Goal: Find specific page/section: Find specific page/section

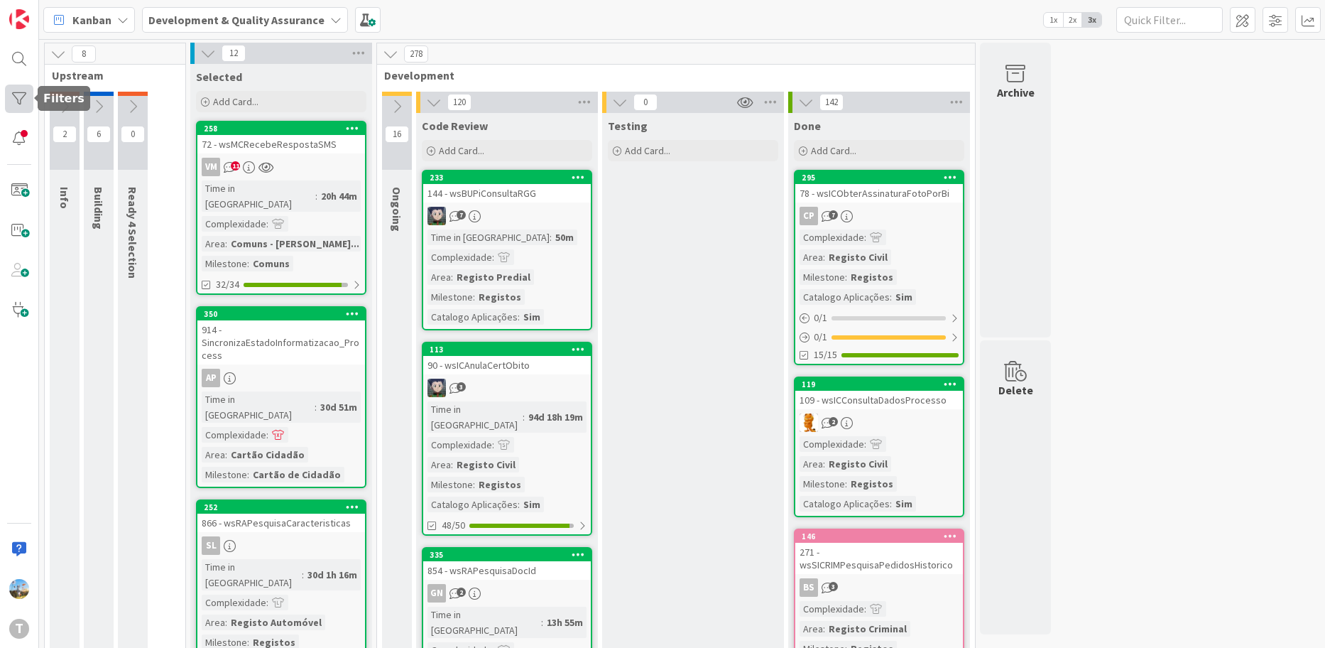
click at [23, 107] on div at bounding box center [19, 99] width 28 height 28
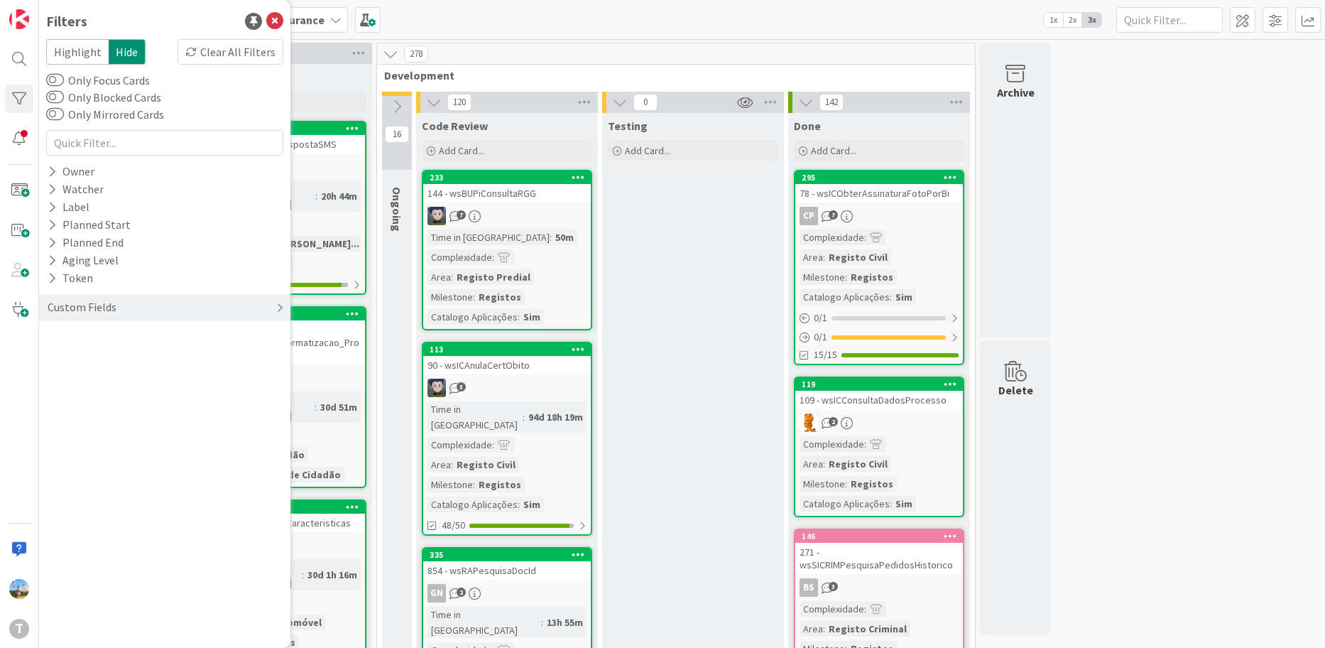
click at [97, 314] on div "Custom Fields" at bounding box center [82, 307] width 72 height 18
click at [113, 339] on div "Priority" at bounding box center [164, 336] width 251 height 18
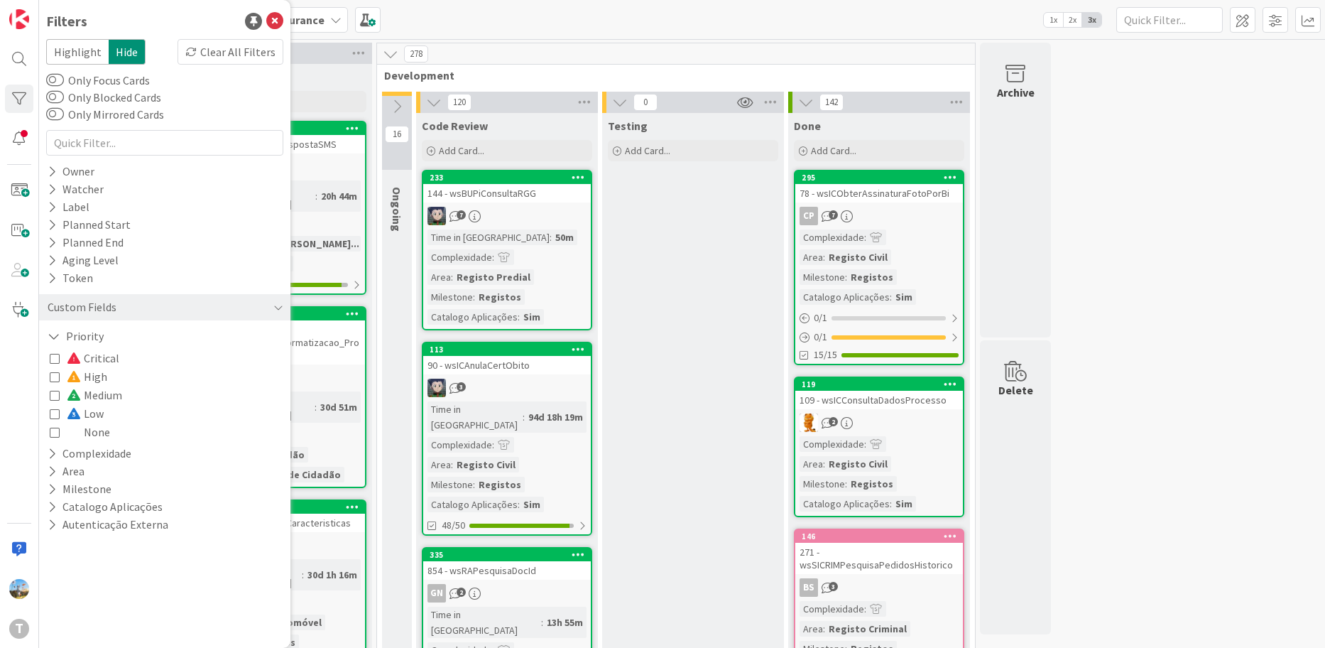
click at [124, 354] on div "Critical High Medium Low None" at bounding box center [165, 395] width 230 height 92
click at [109, 359] on span "Critical" at bounding box center [93, 358] width 53 height 18
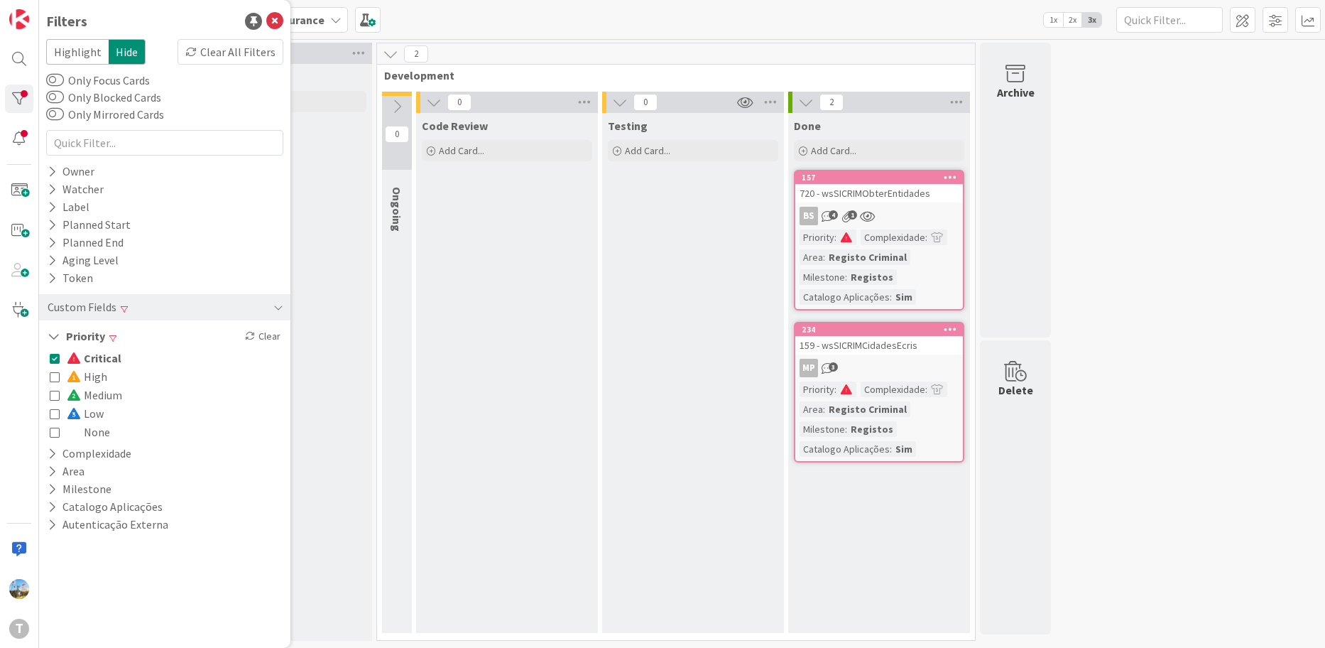
click at [866, 242] on div "Complexidade" at bounding box center [893, 237] width 65 height 16
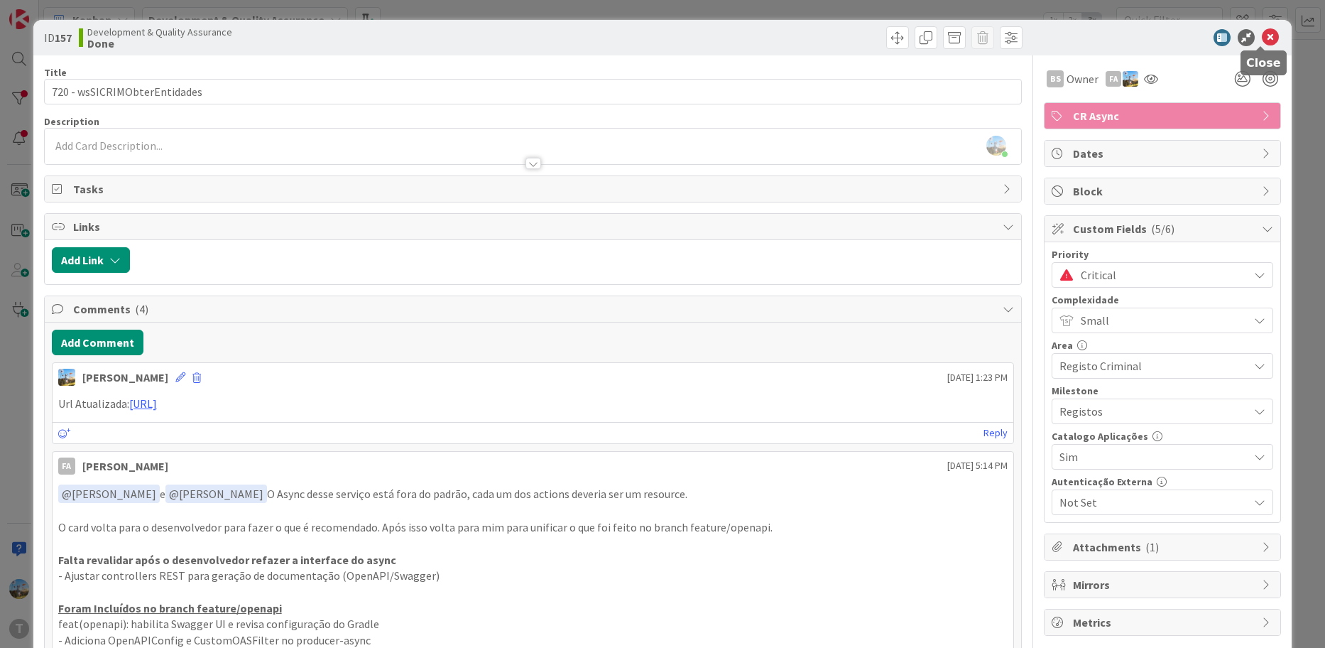
click at [1262, 33] on icon at bounding box center [1270, 37] width 17 height 17
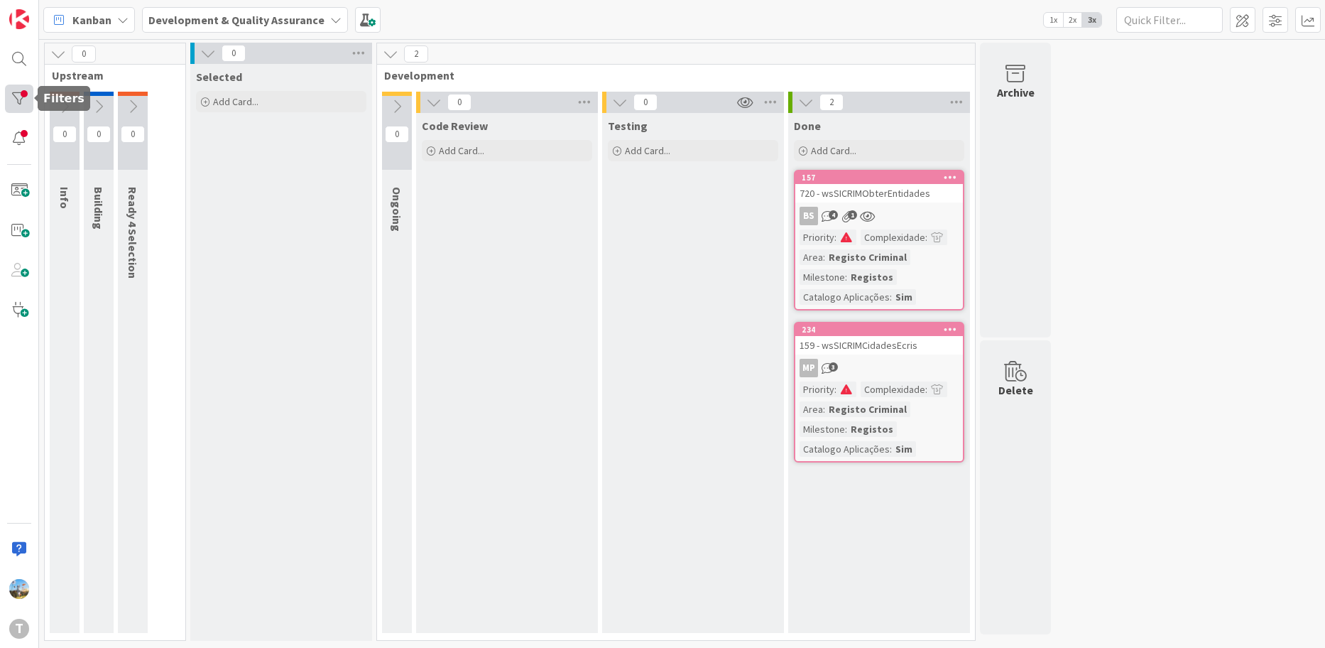
click at [26, 99] on div at bounding box center [19, 99] width 28 height 28
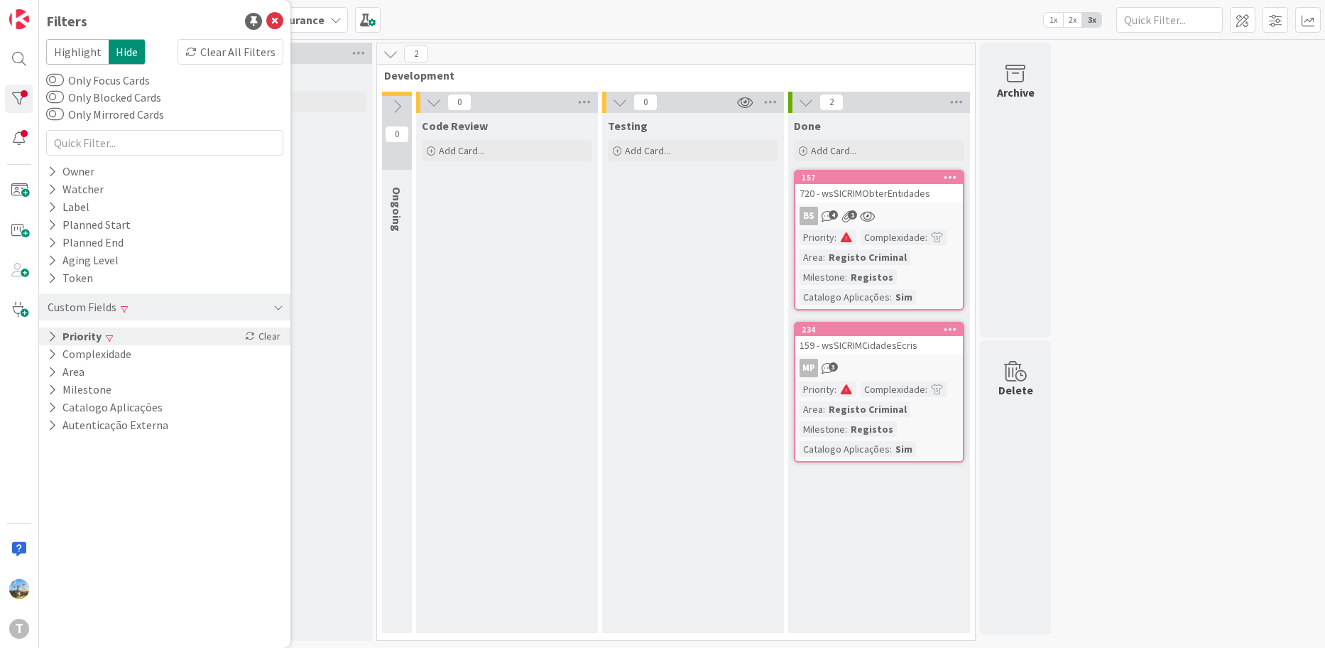
click at [121, 335] on div "Priority Clear" at bounding box center [164, 336] width 251 height 18
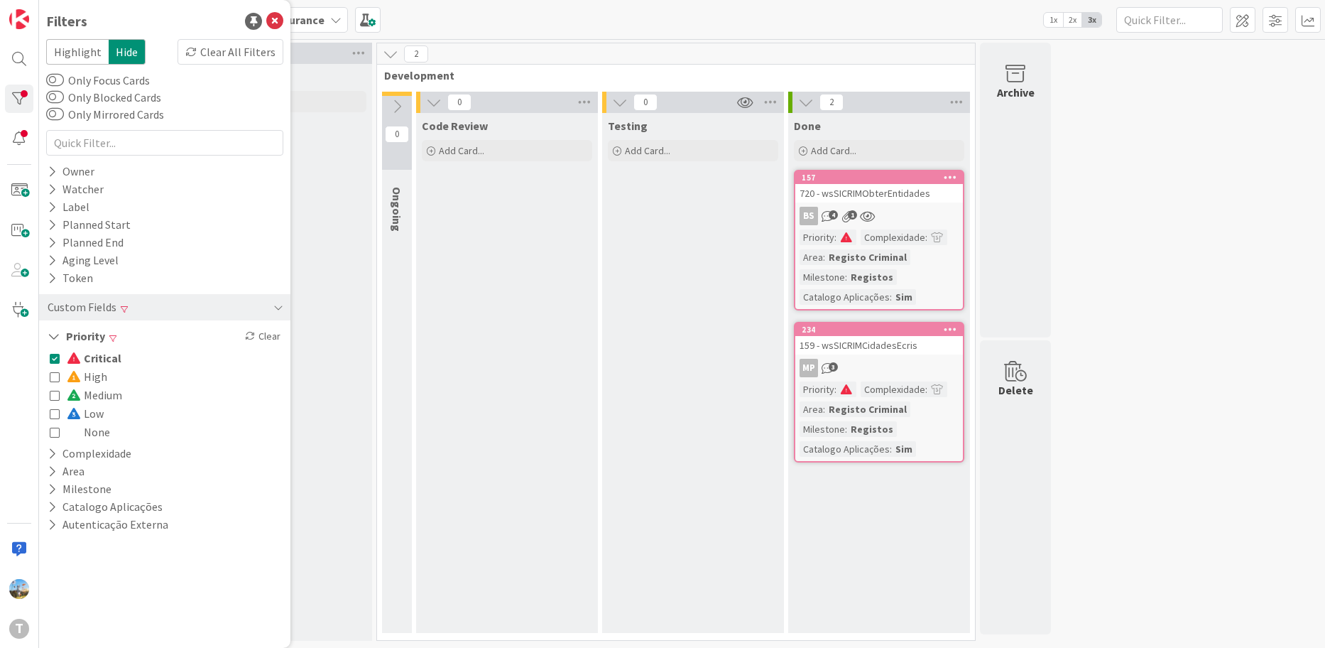
click at [103, 379] on span "High" at bounding box center [87, 376] width 40 height 18
click at [102, 356] on span "Critical" at bounding box center [94, 358] width 55 height 18
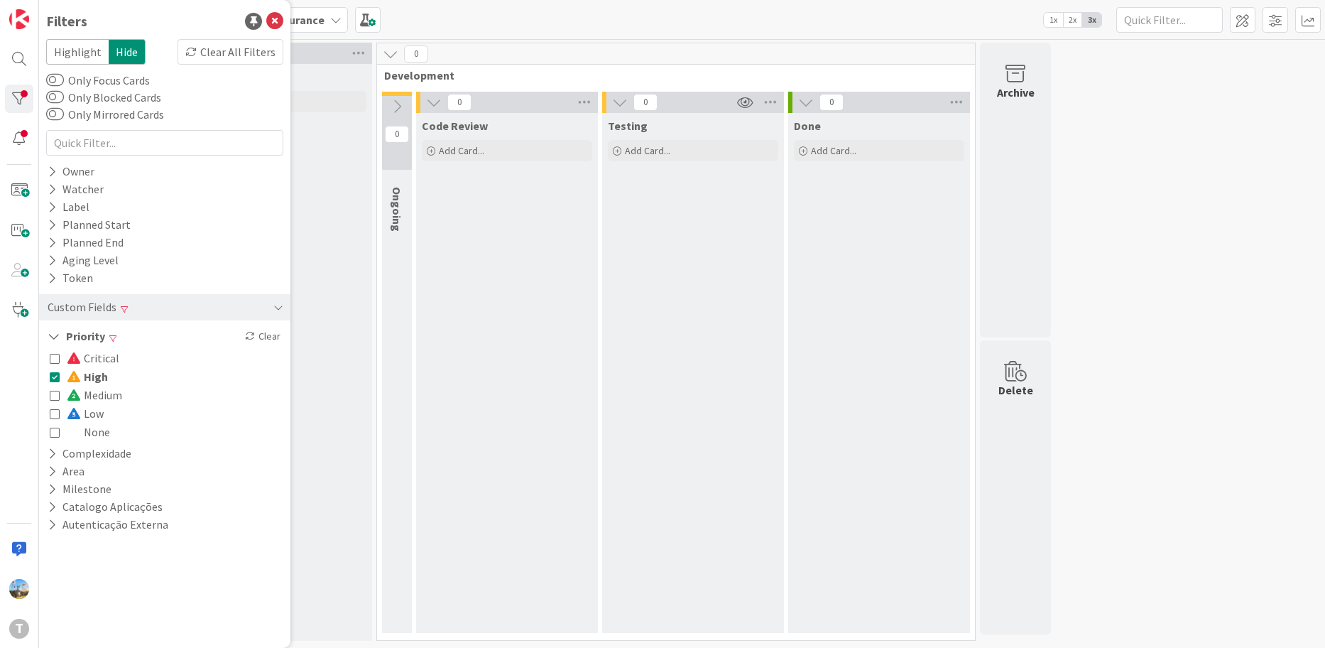
click at [102, 371] on span "High" at bounding box center [87, 376] width 41 height 18
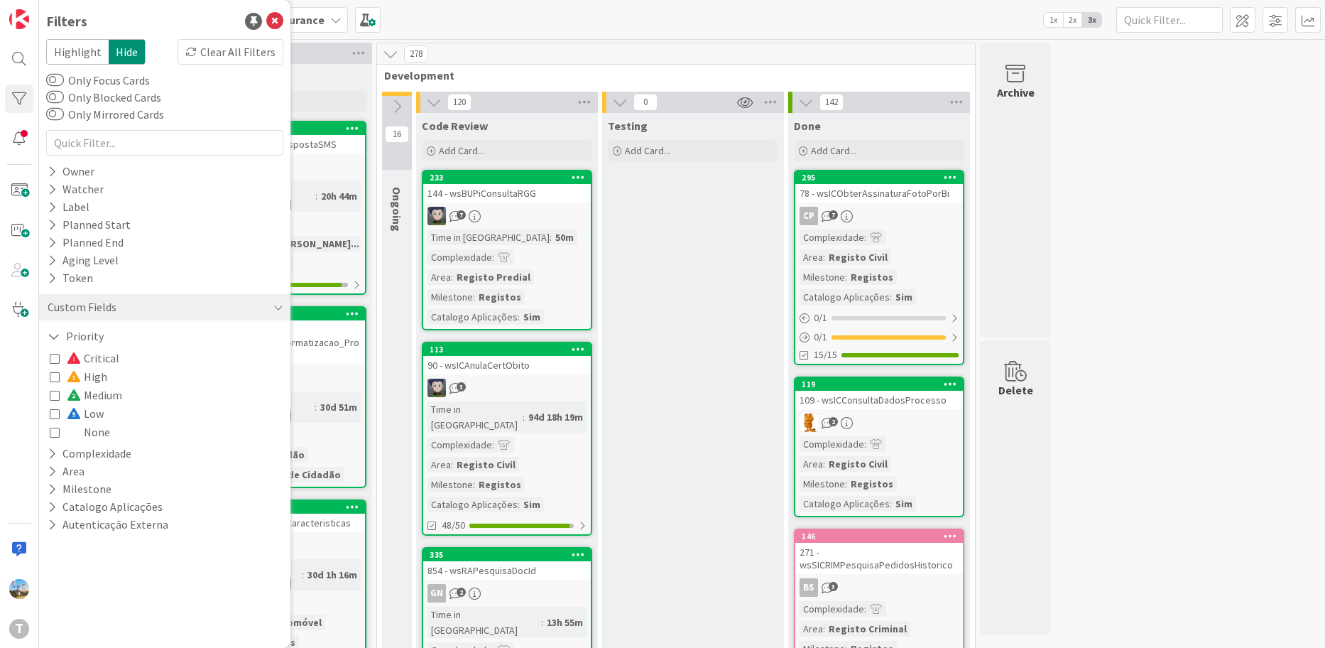
click at [99, 415] on span "Low" at bounding box center [85, 413] width 37 height 18
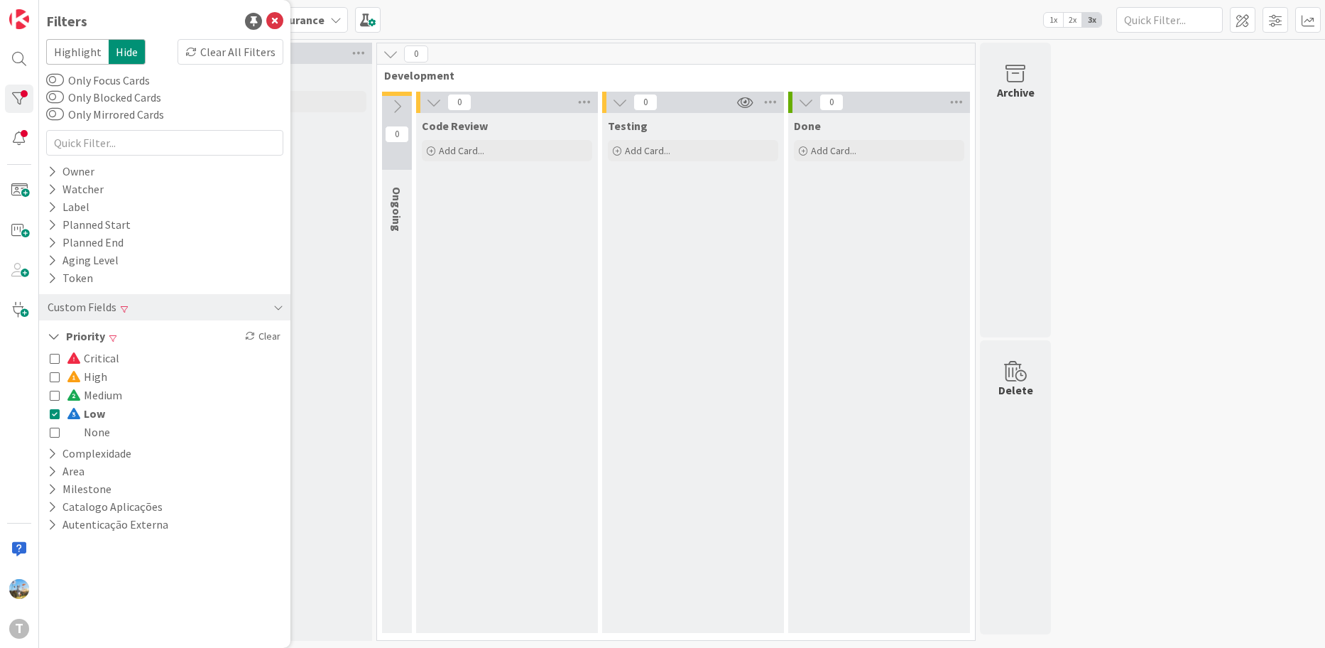
click at [99, 415] on span "Low" at bounding box center [86, 413] width 38 height 18
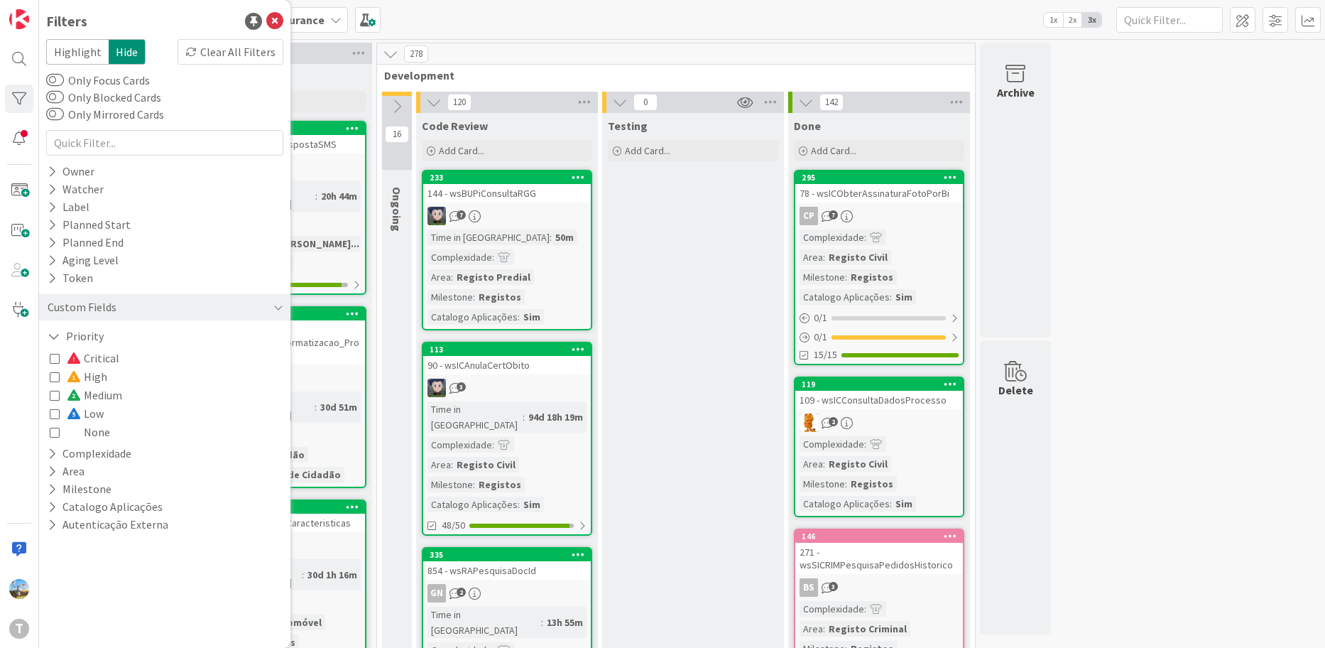
click at [90, 378] on span "High" at bounding box center [87, 376] width 40 height 18
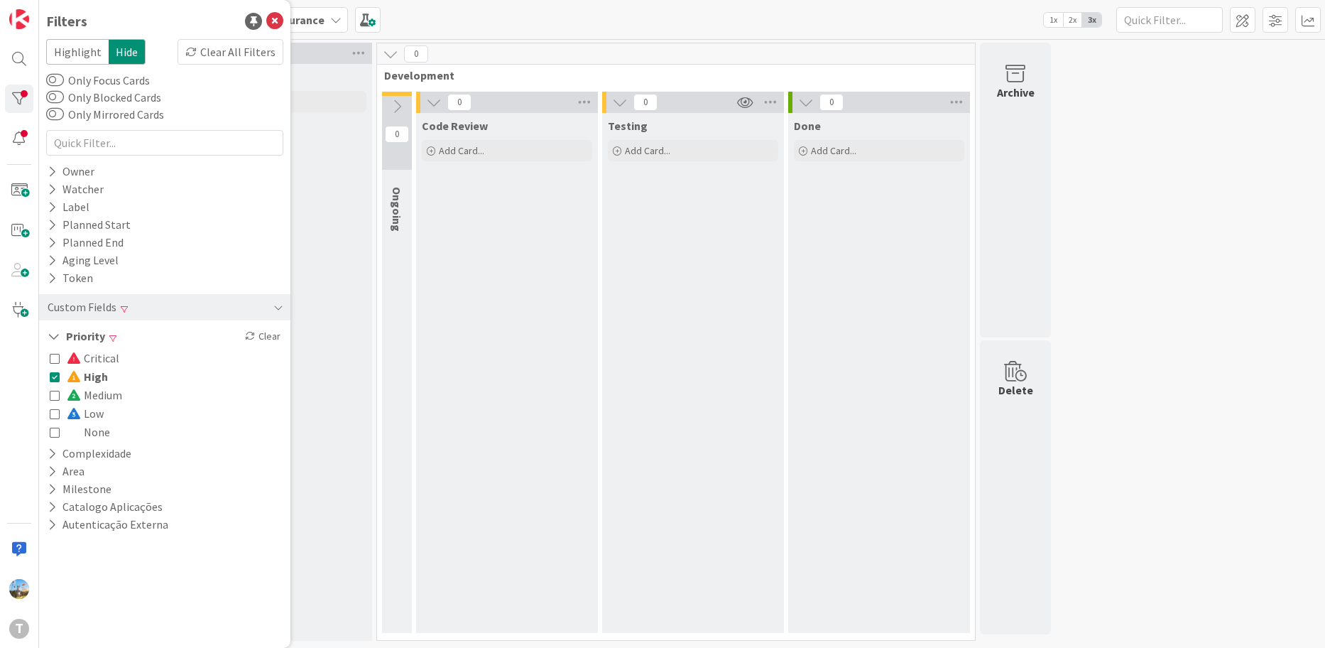
click at [91, 374] on span "High" at bounding box center [87, 376] width 41 height 18
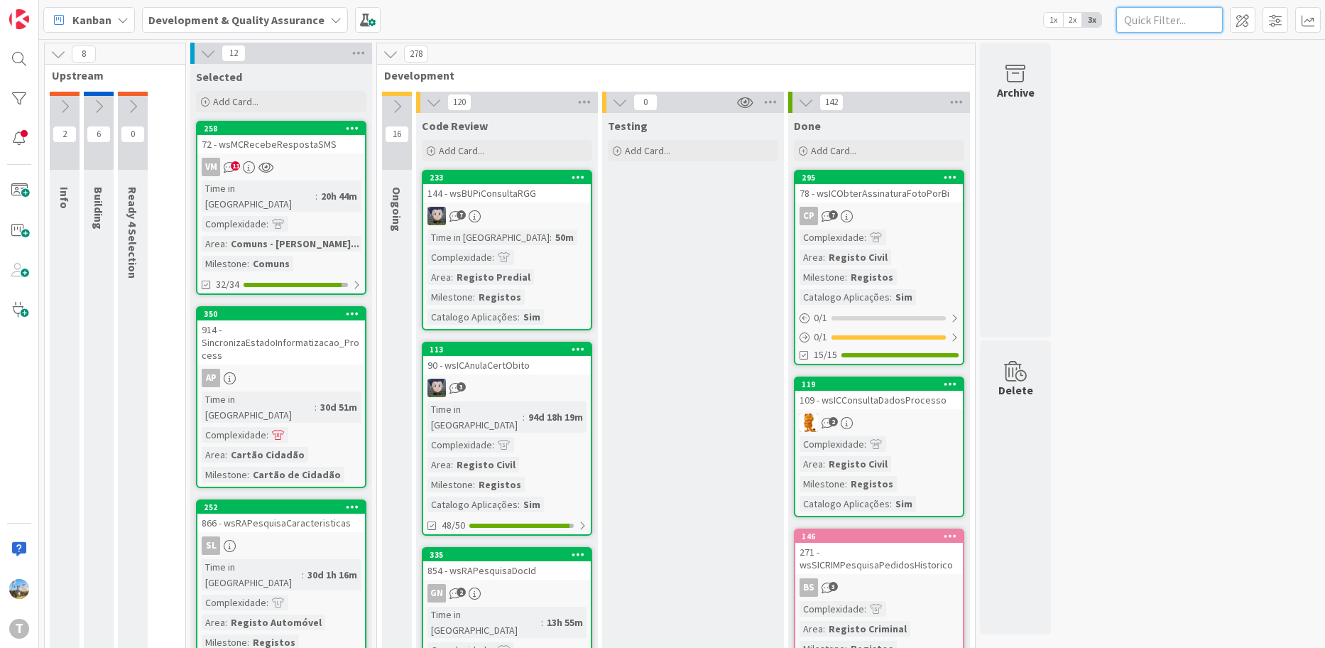
click at [1173, 20] on input "text" at bounding box center [1169, 20] width 107 height 26
paste input "wsTRIBEntregaInformacao"
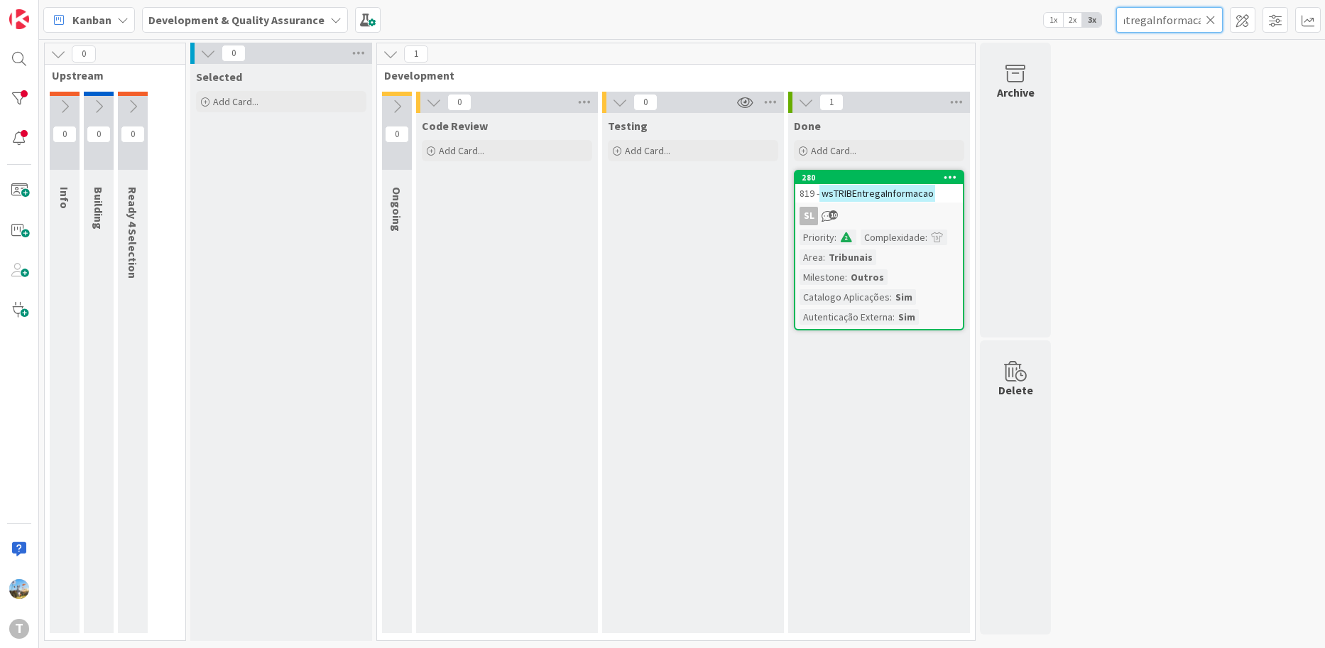
type input "wsTRIBEntregaInformacao"
click at [851, 252] on div "Tribunais" at bounding box center [850, 257] width 51 height 16
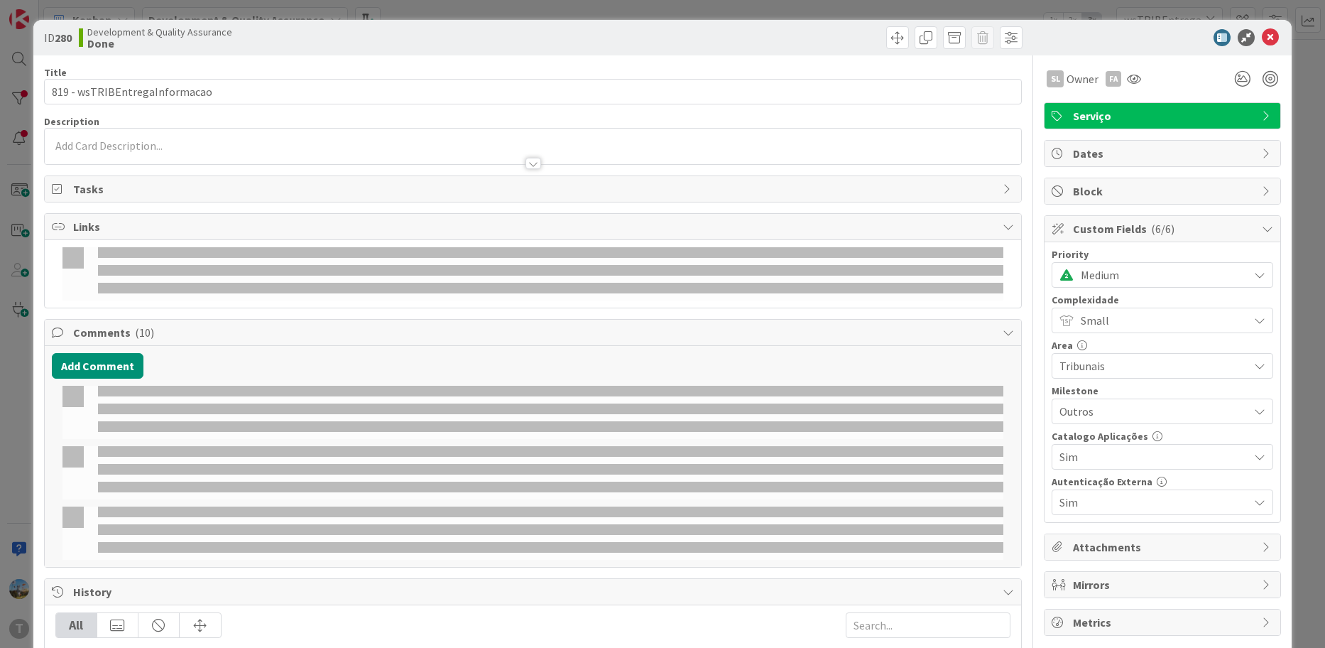
select select "java"
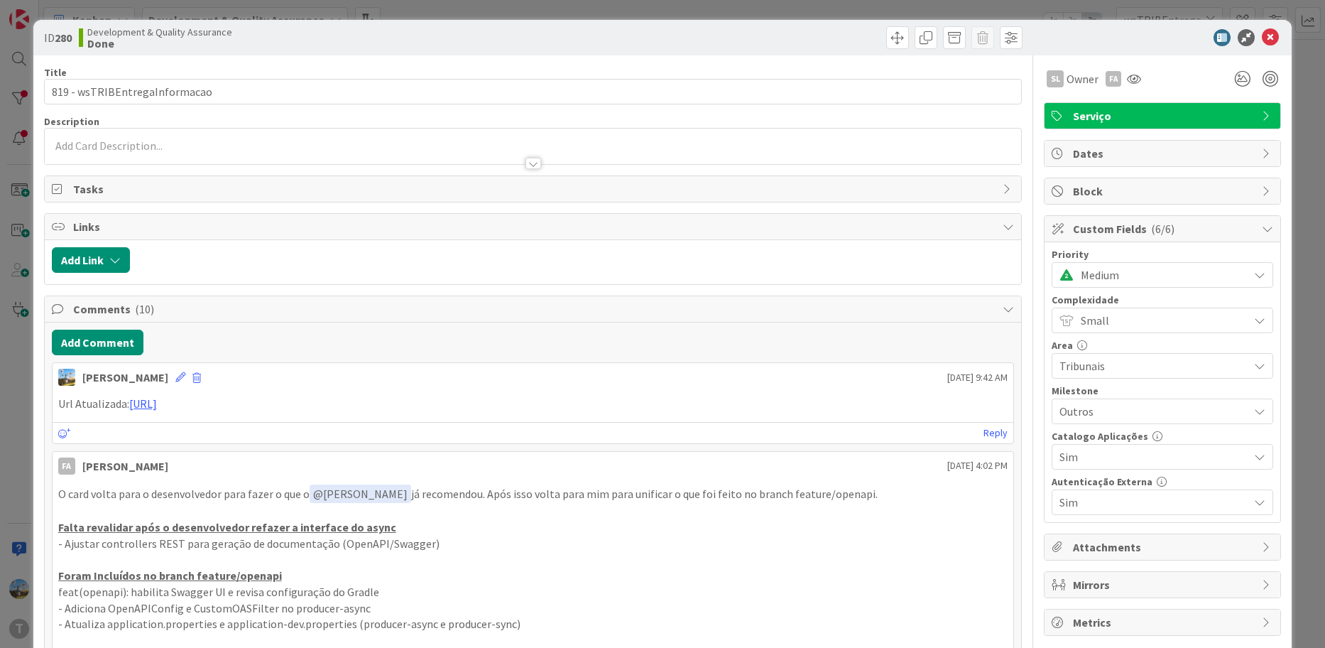
click at [1085, 287] on div "Medium" at bounding box center [1163, 275] width 222 height 26
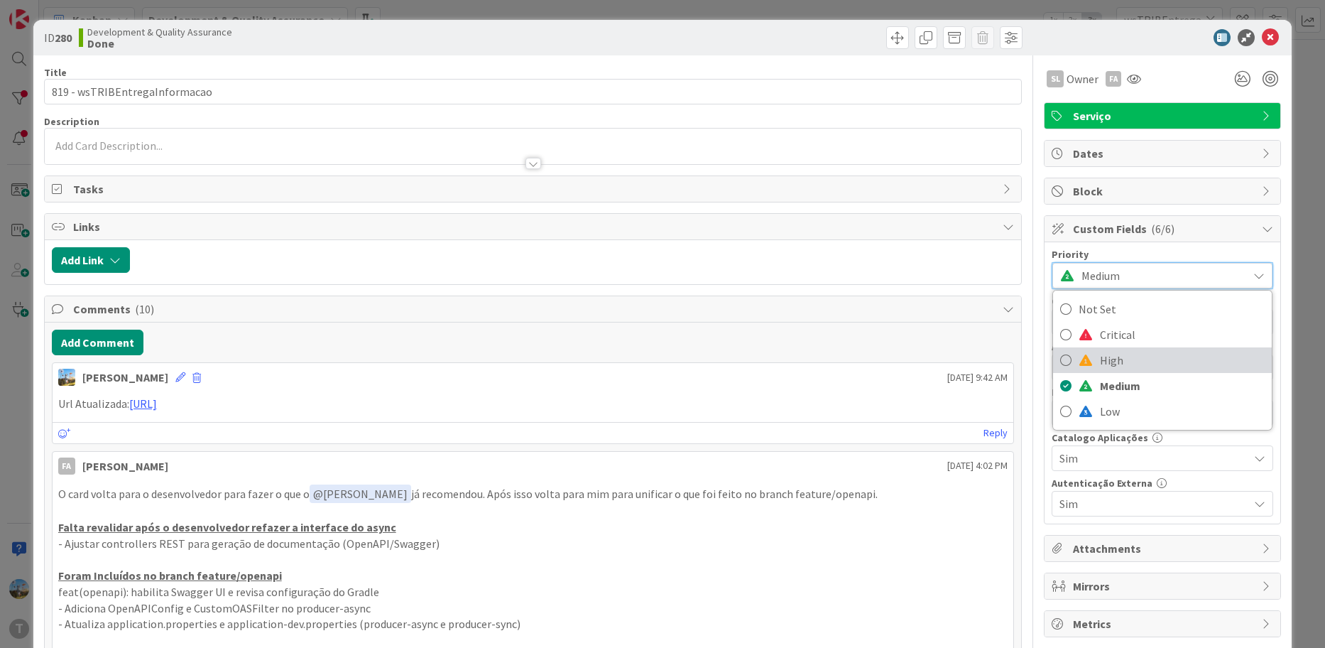
click at [1102, 366] on span "High" at bounding box center [1182, 359] width 165 height 21
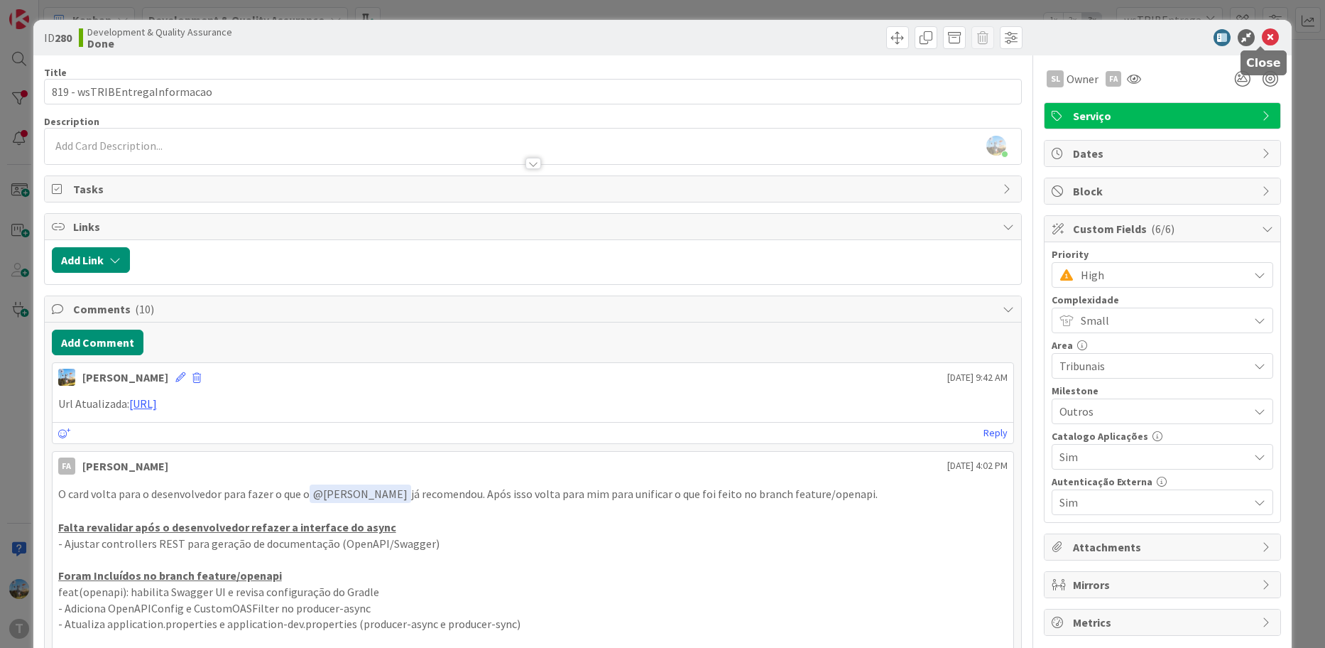
click at [1265, 36] on icon at bounding box center [1270, 37] width 17 height 17
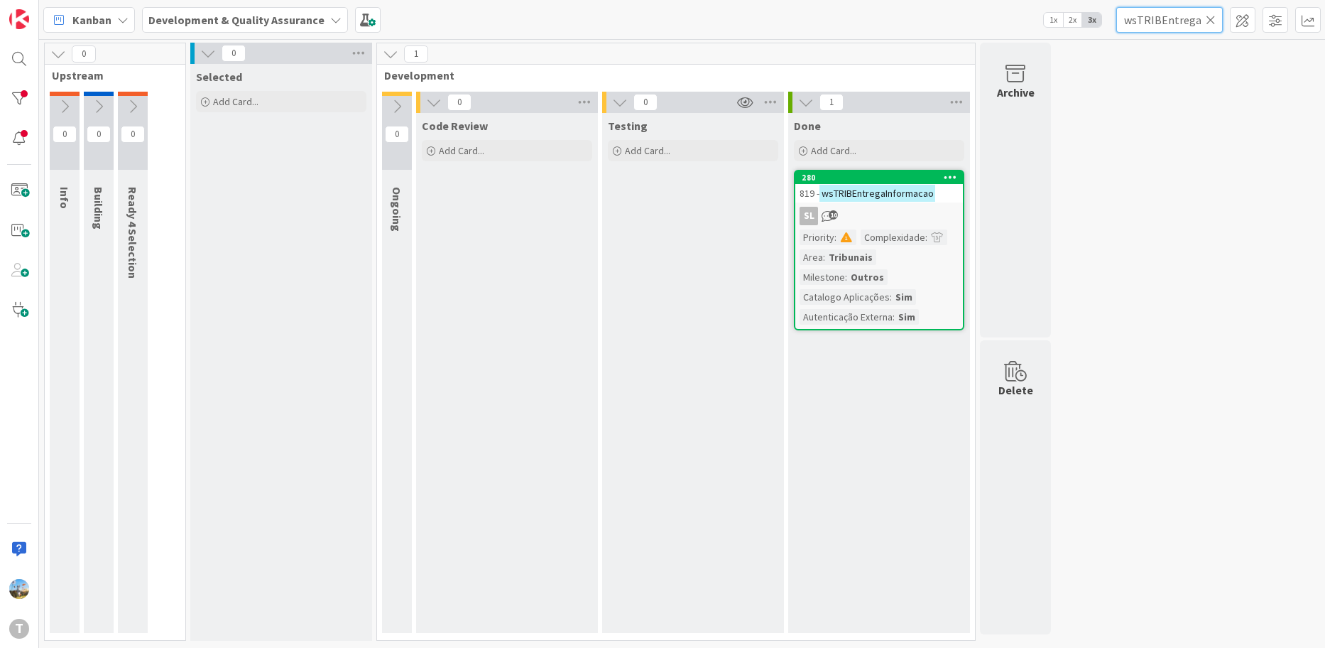
click at [1173, 21] on input "wsTRIBEntregaInformacao" at bounding box center [1169, 20] width 107 height 26
paste input "SICRIMObterEntidades"
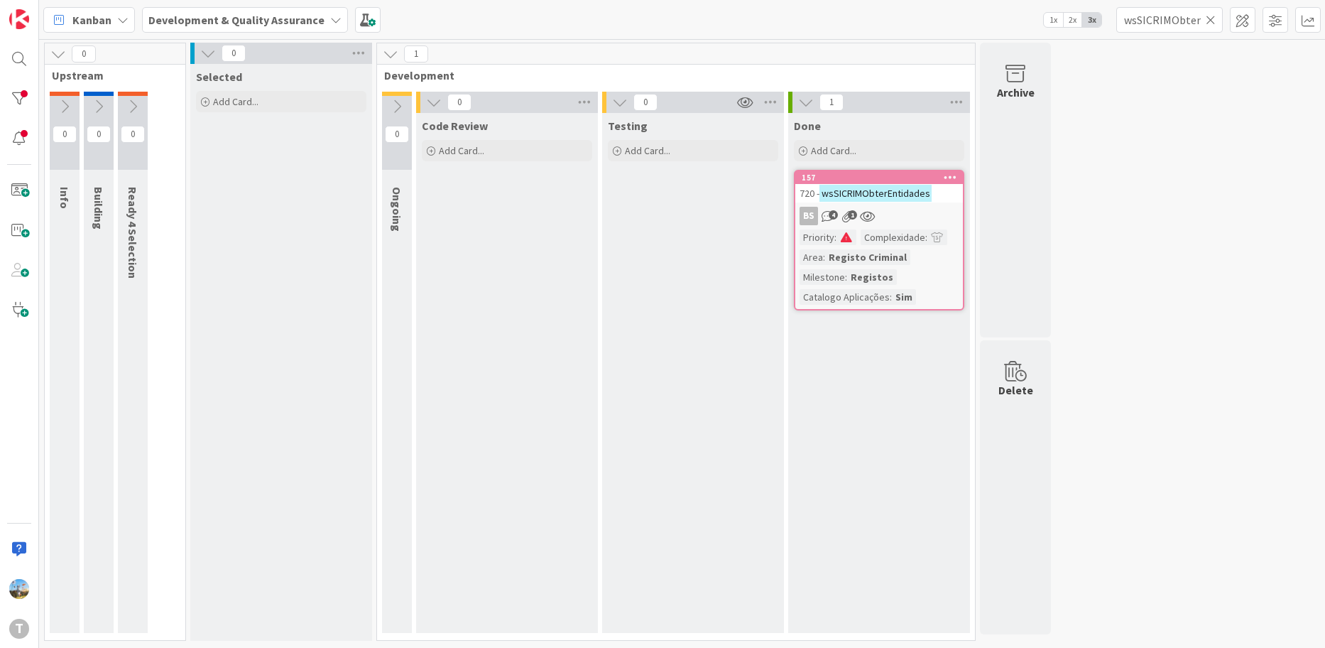
click at [922, 207] on div "BS 4 1" at bounding box center [879, 216] width 168 height 18
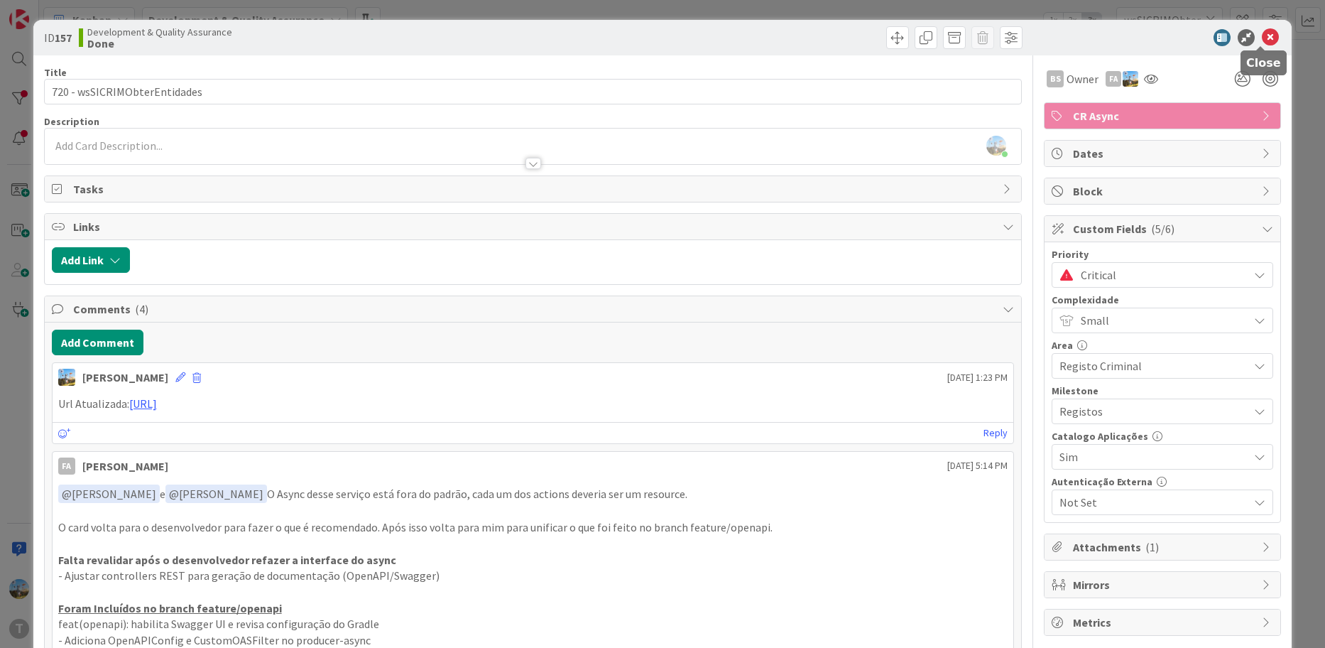
click at [1262, 43] on icon at bounding box center [1270, 37] width 17 height 17
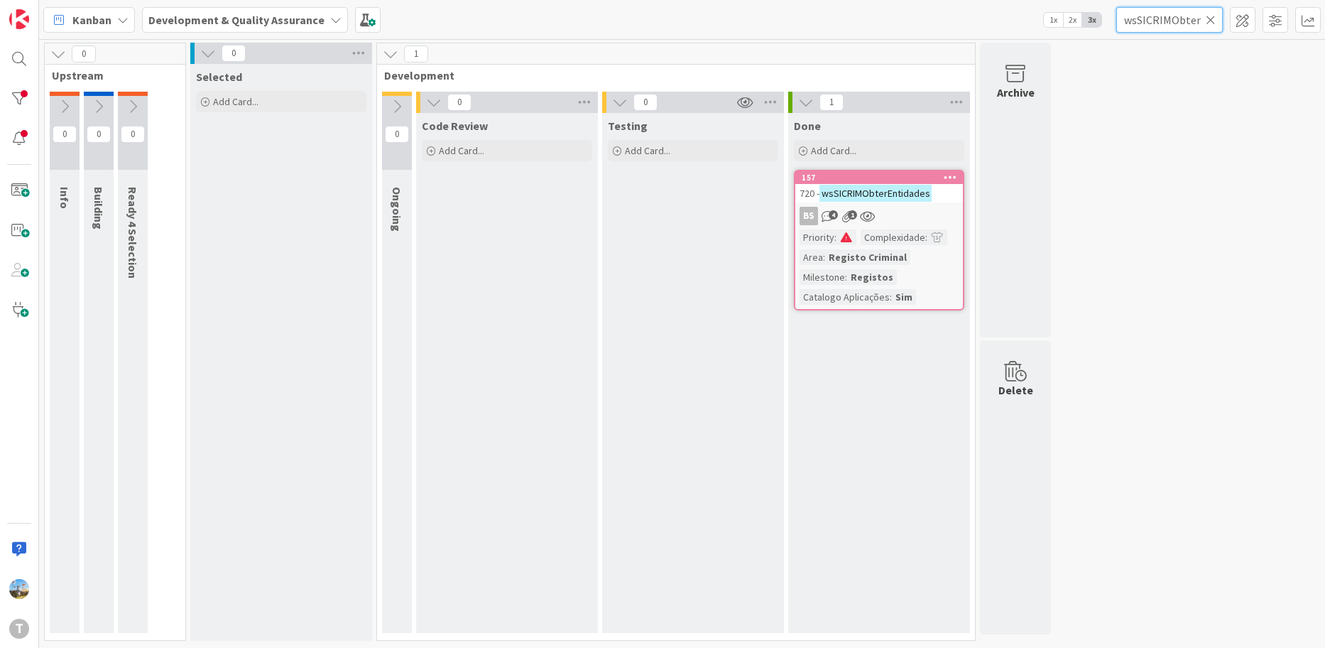
click at [1151, 30] on input "wsSICRIMObterEntidades" at bounding box center [1169, 20] width 107 height 26
paste input "GDGestaoDocumental"
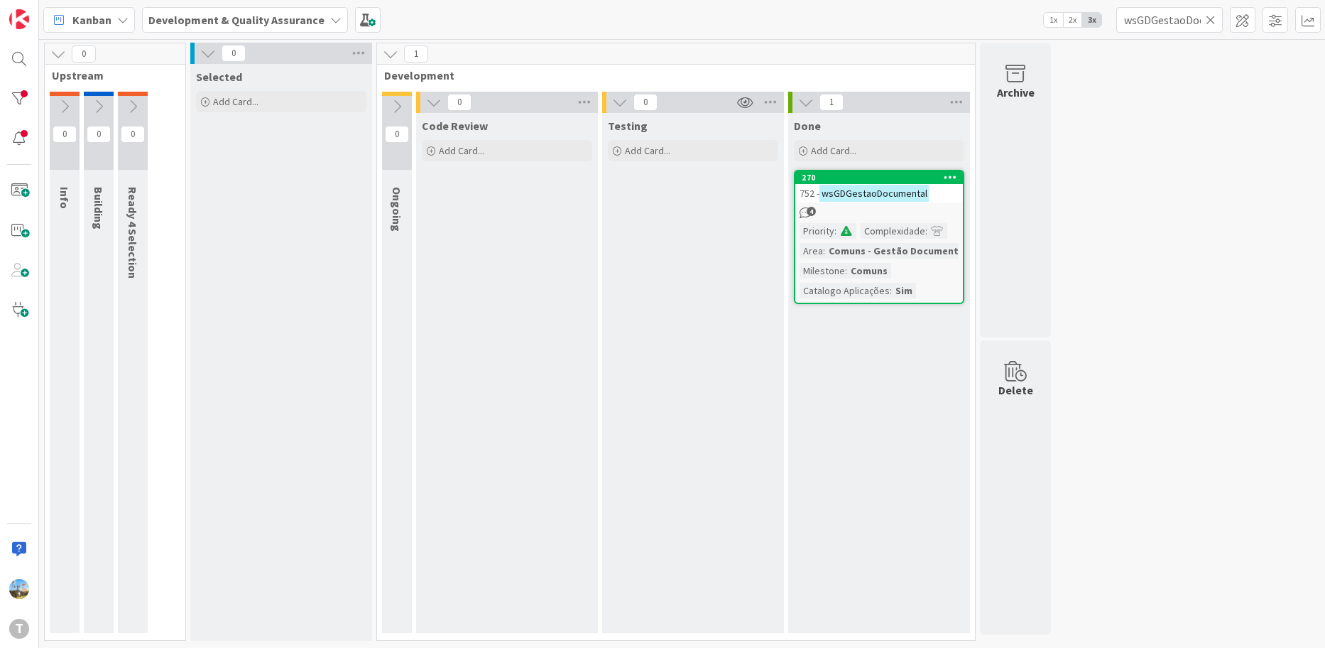
click at [899, 192] on mark "wsGDGestaoDocumental" at bounding box center [874, 193] width 109 height 16
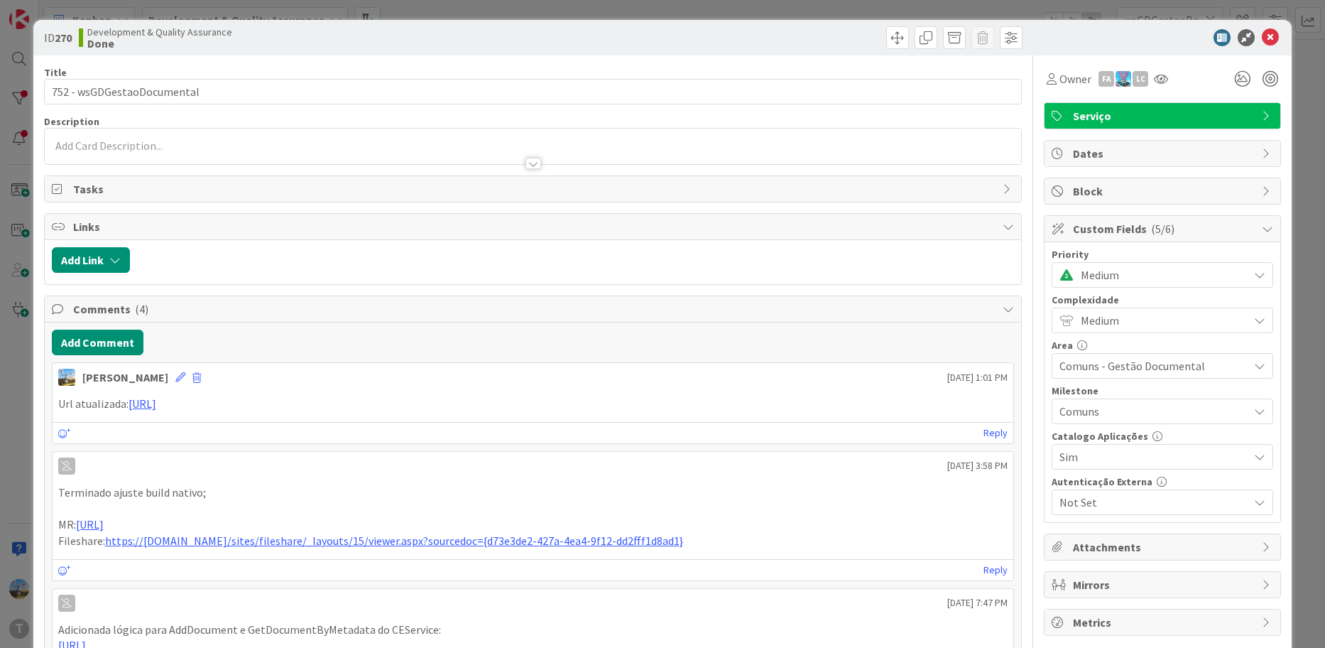
click at [1110, 281] on span "Medium" at bounding box center [1161, 275] width 161 height 20
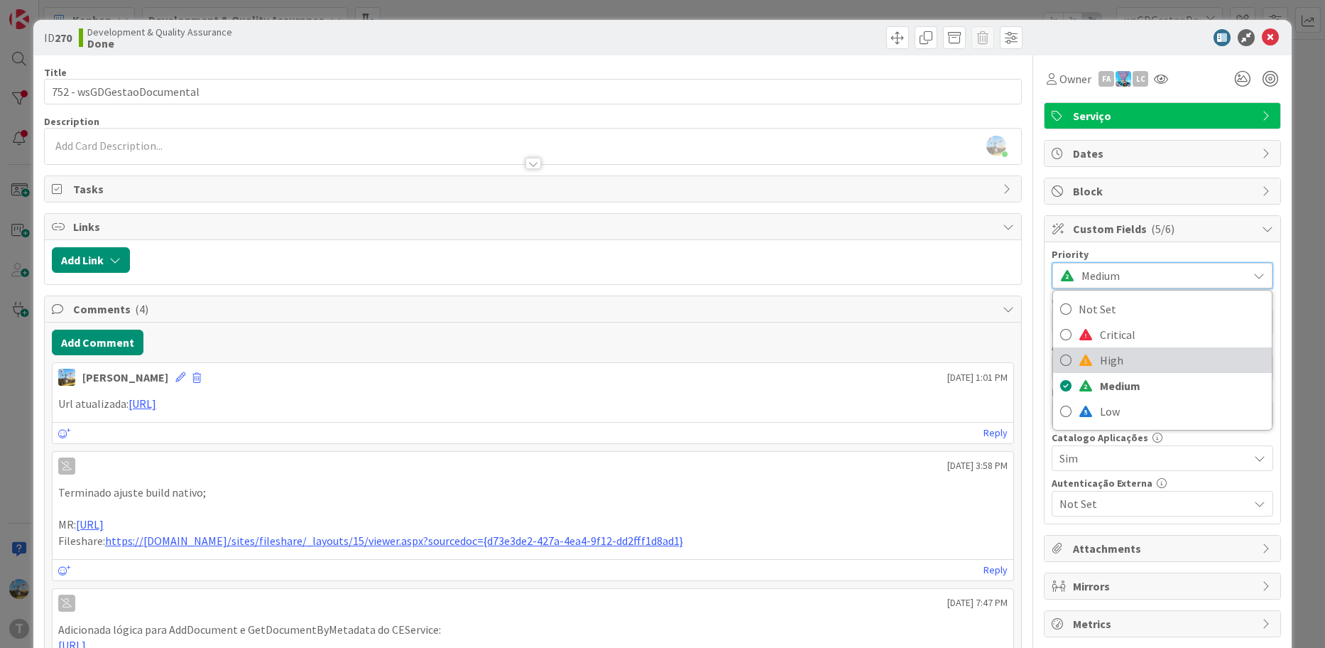
click at [1111, 366] on span "High" at bounding box center [1182, 359] width 165 height 21
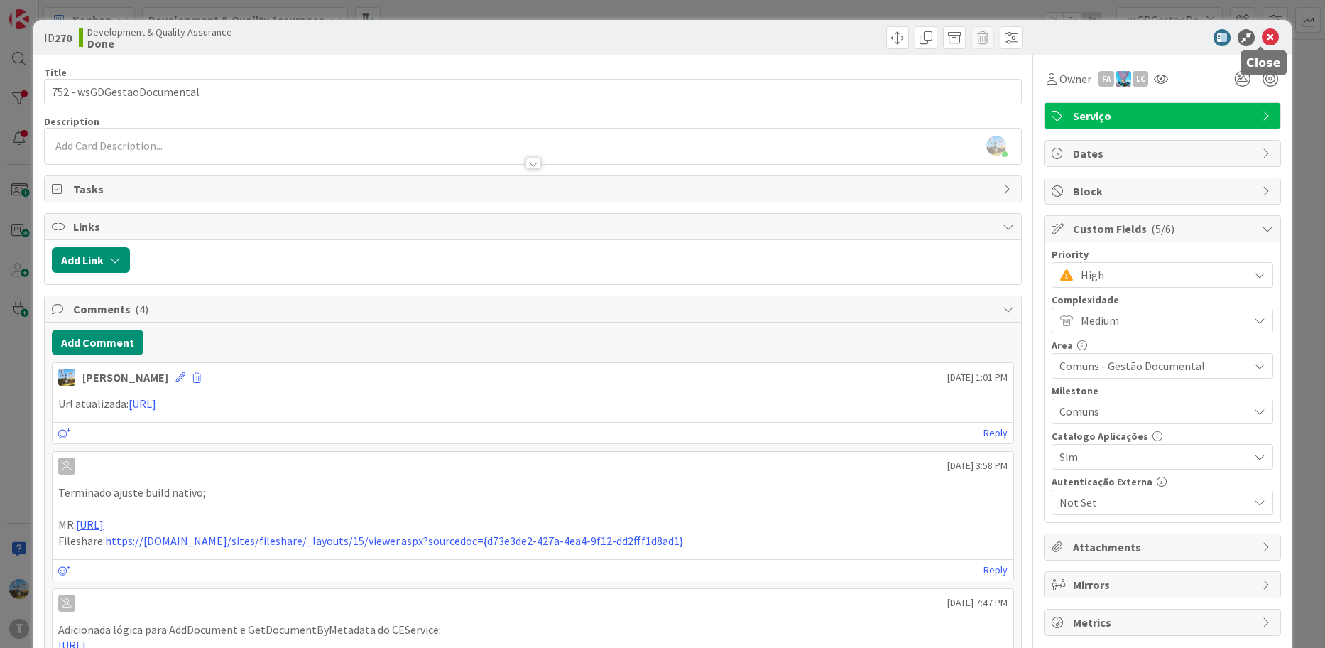
click at [1264, 40] on icon at bounding box center [1270, 37] width 17 height 17
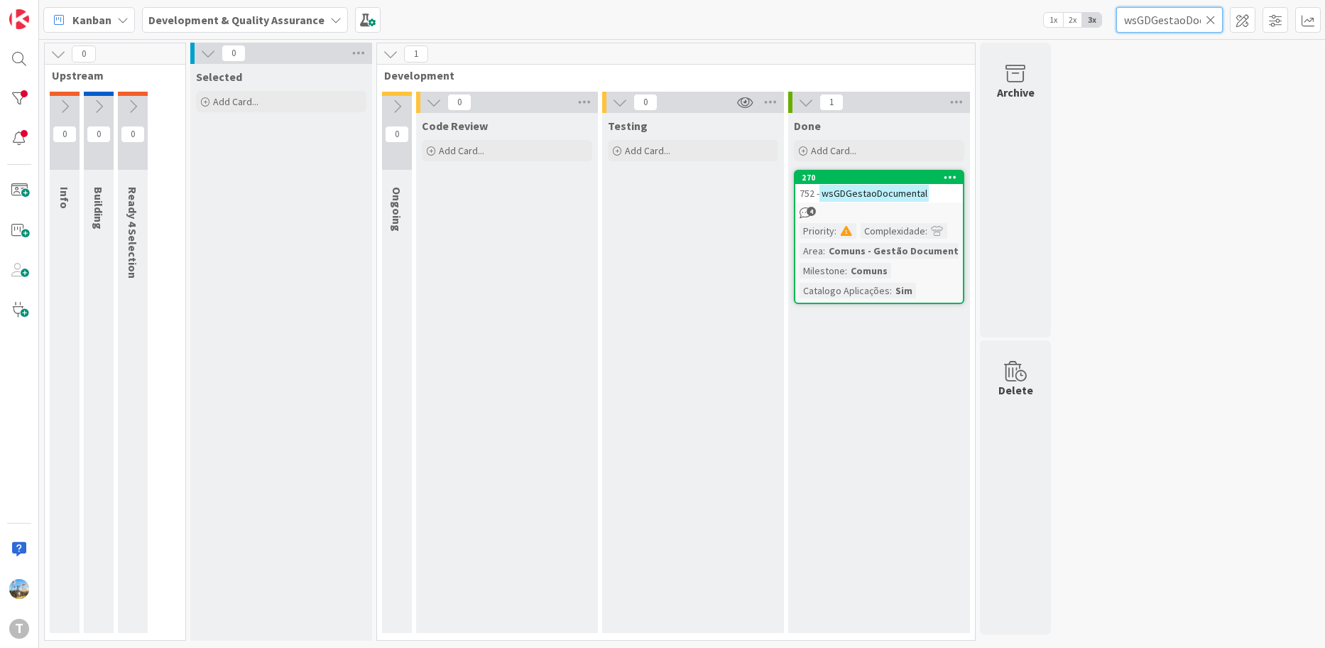
click at [1166, 28] on input "wsGDGestaoDocumental" at bounding box center [1169, 20] width 107 height 26
paste input "PesquisaEstadoTransacoes"
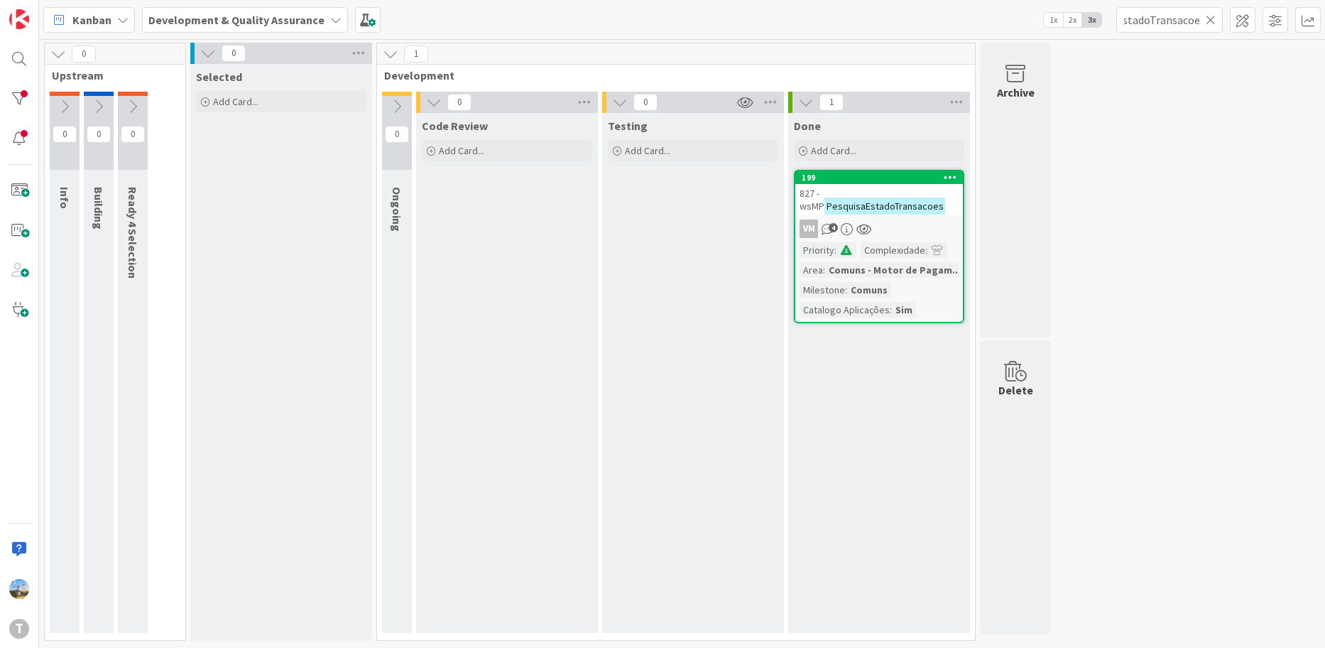
click at [919, 239] on link "199 827 - wsMP PesquisaEstadoTransacoes VM 4 Priority : Complexidade : Area : C…" at bounding box center [879, 246] width 170 height 153
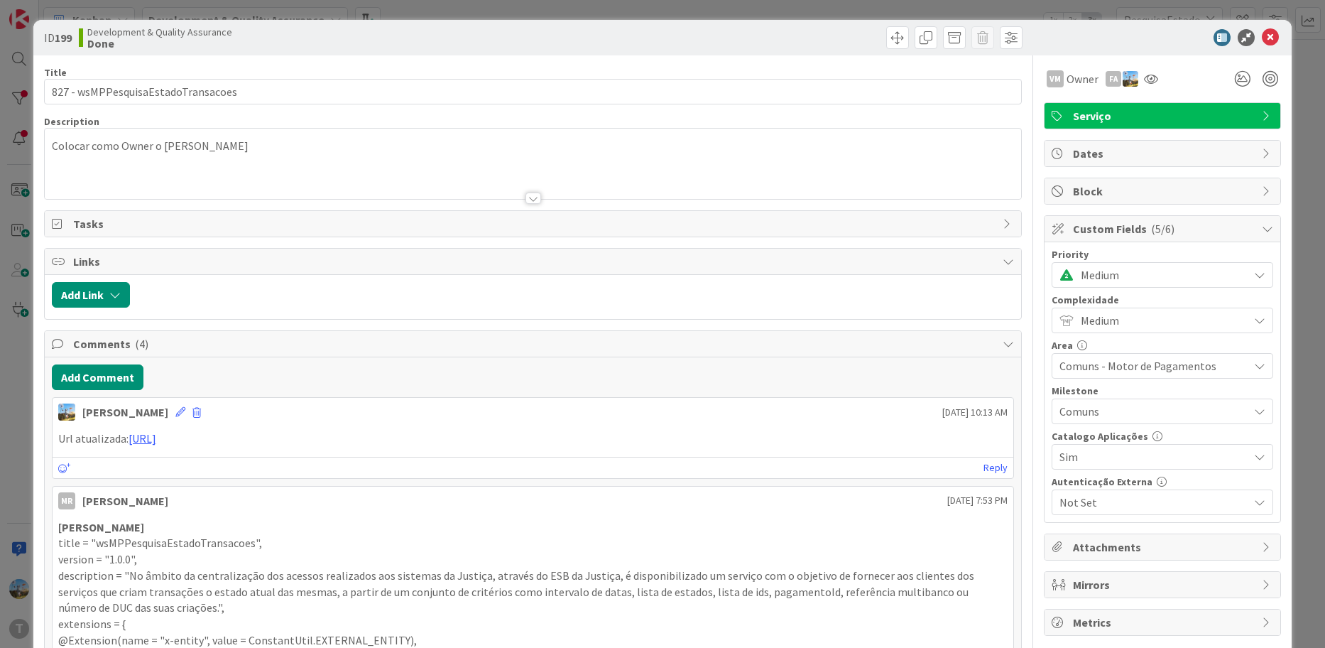
click at [1108, 267] on span "Medium" at bounding box center [1161, 275] width 161 height 20
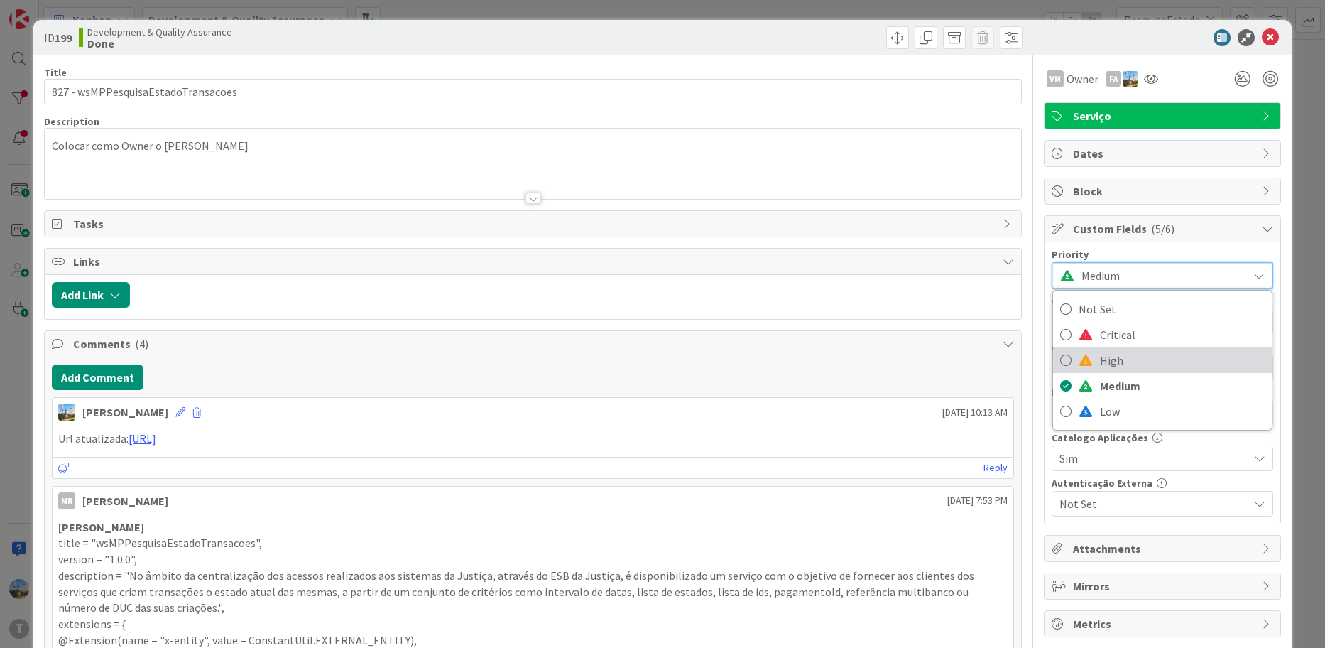
click at [1116, 349] on span "High" at bounding box center [1182, 359] width 165 height 21
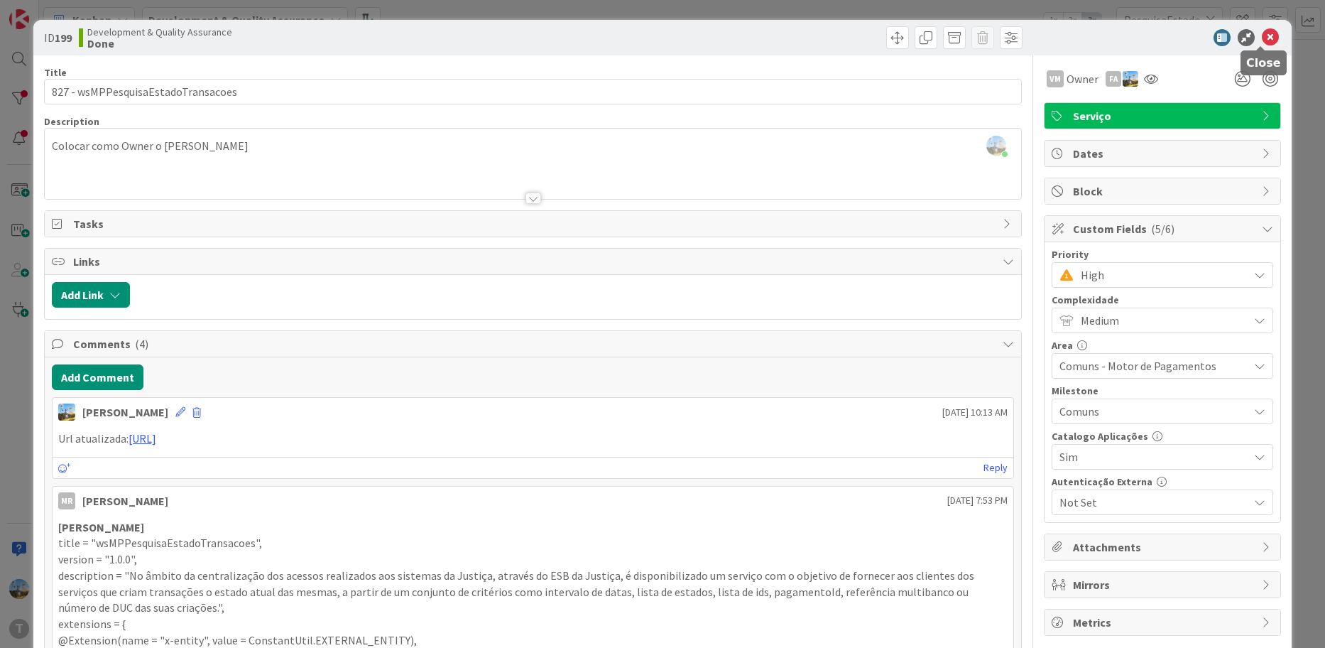
click at [1262, 36] on icon at bounding box center [1270, 37] width 17 height 17
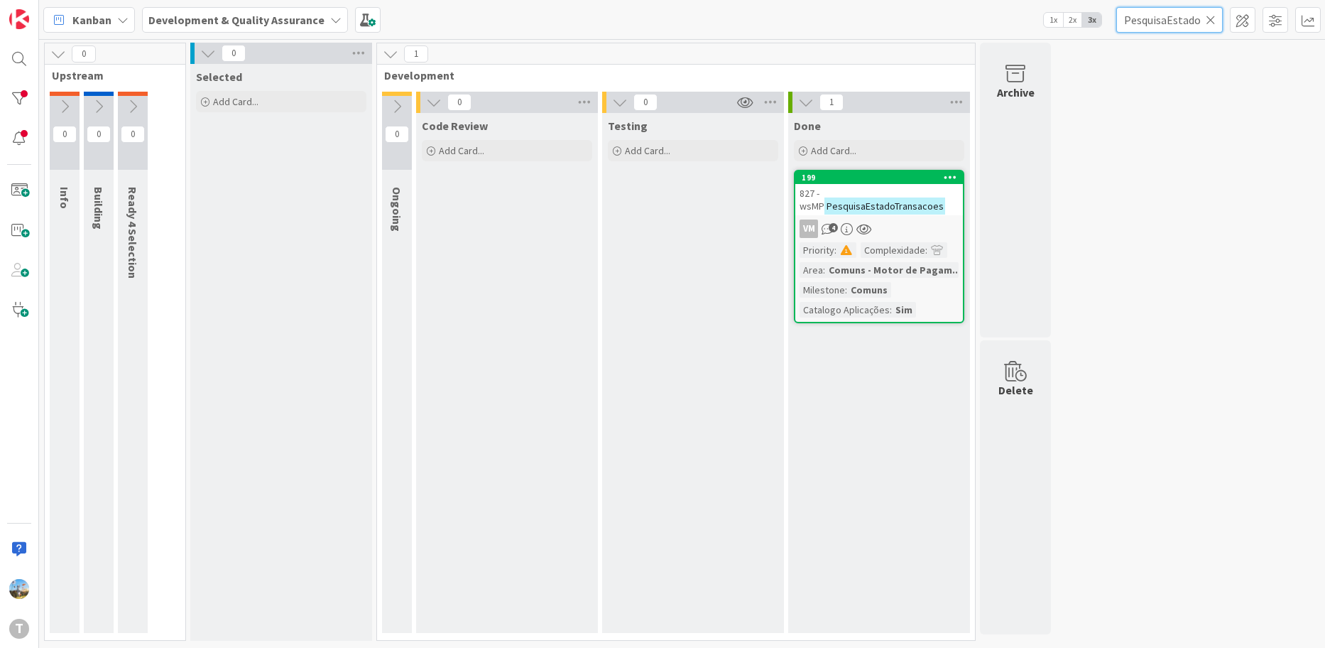
click at [1164, 21] on input "PesquisaEstadoTransacoes" at bounding box center [1169, 20] width 107 height 26
paste input "SincronizaAreaNegocio"
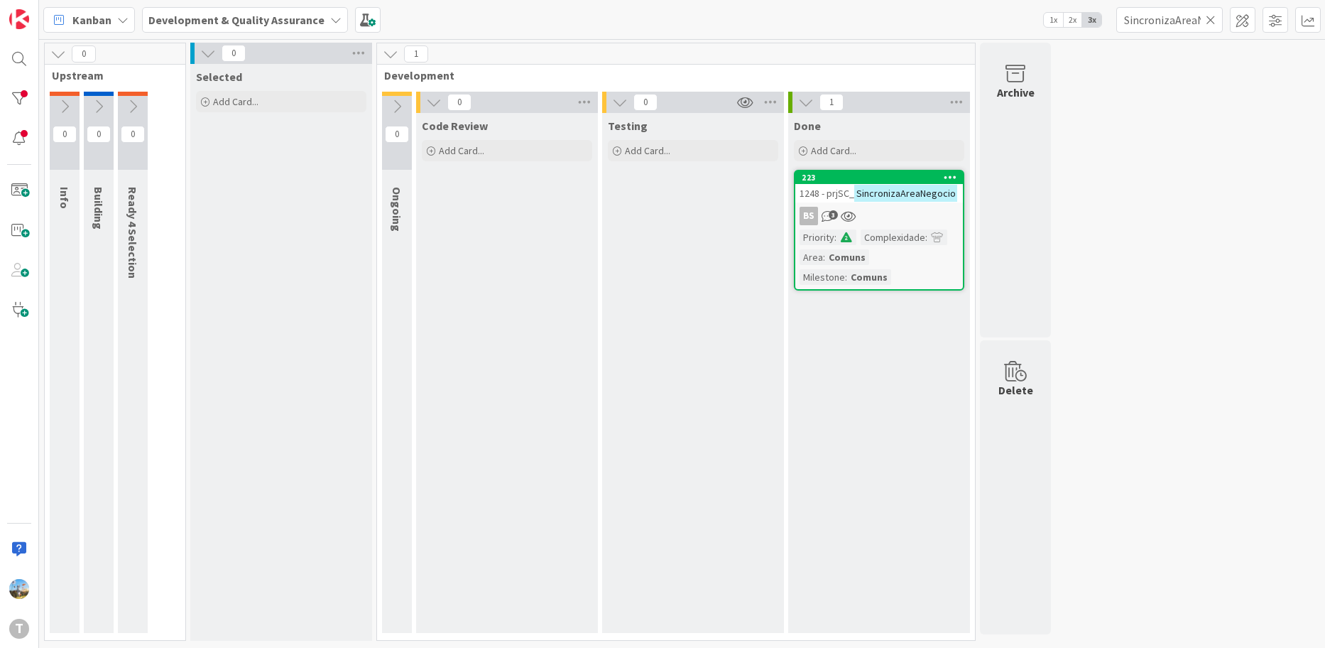
click at [913, 222] on div "BS 3" at bounding box center [879, 216] width 168 height 18
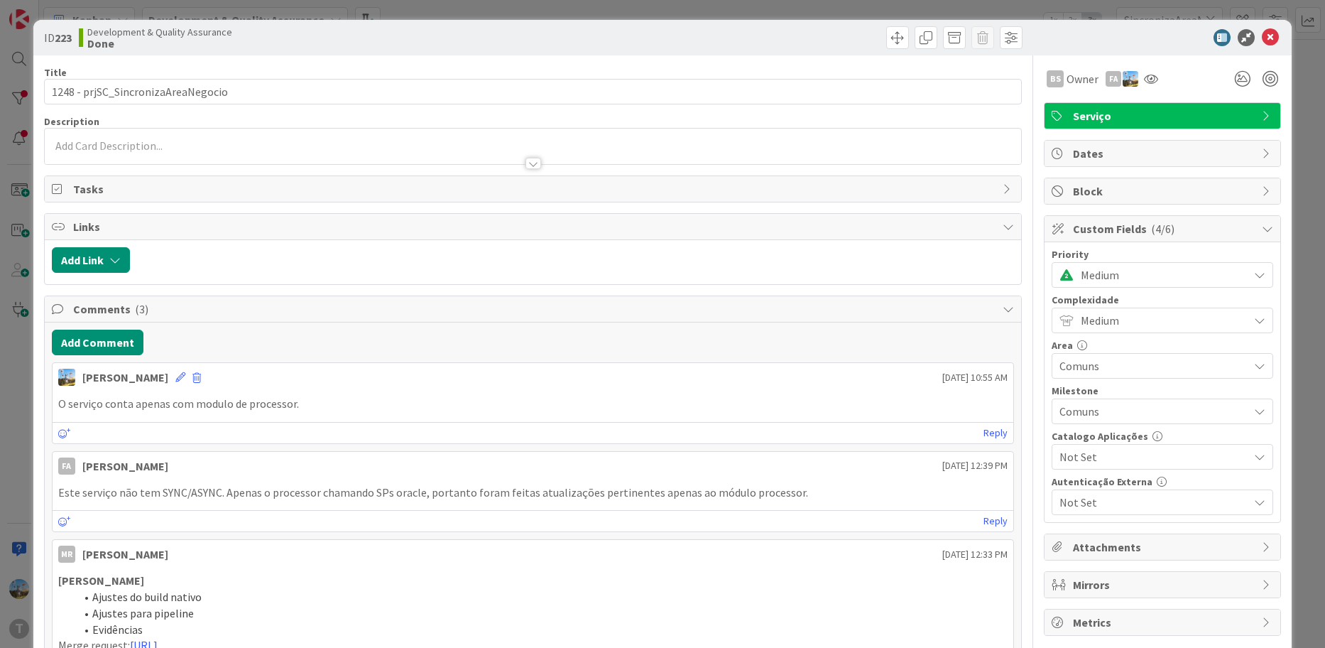
click at [1089, 269] on span "Medium" at bounding box center [1161, 275] width 161 height 20
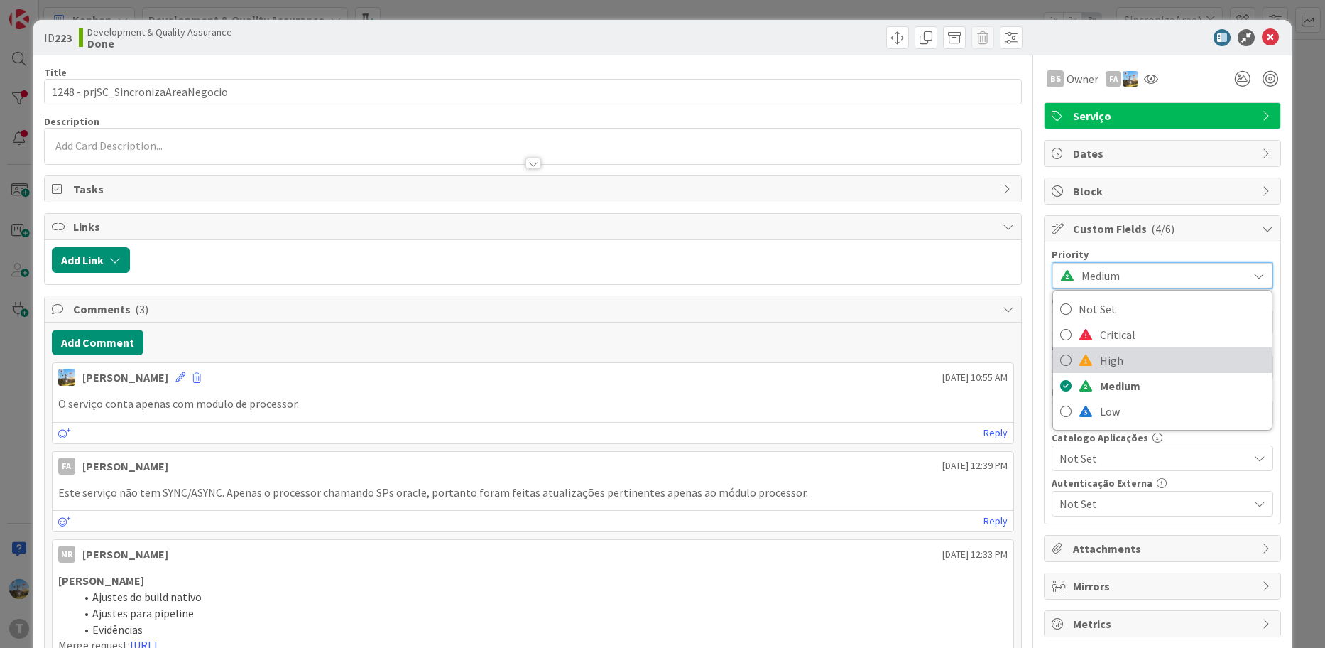
click at [1110, 366] on span "High" at bounding box center [1182, 359] width 165 height 21
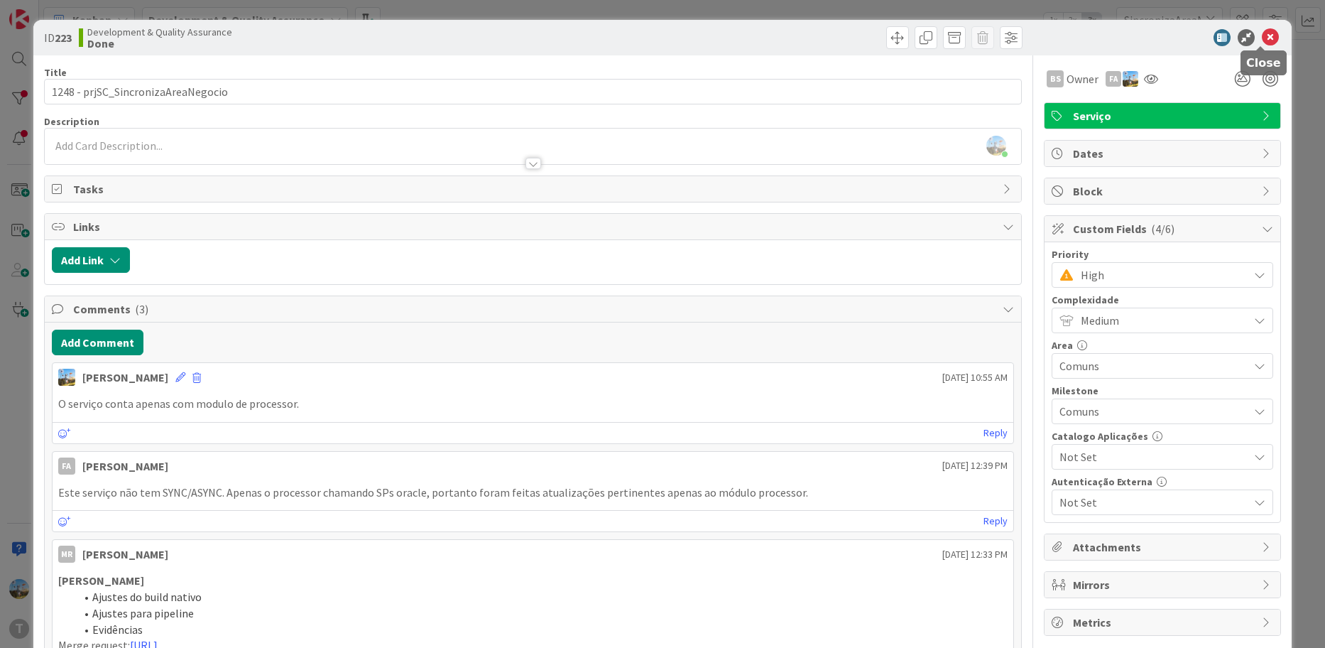
click at [1268, 40] on icon at bounding box center [1270, 37] width 17 height 17
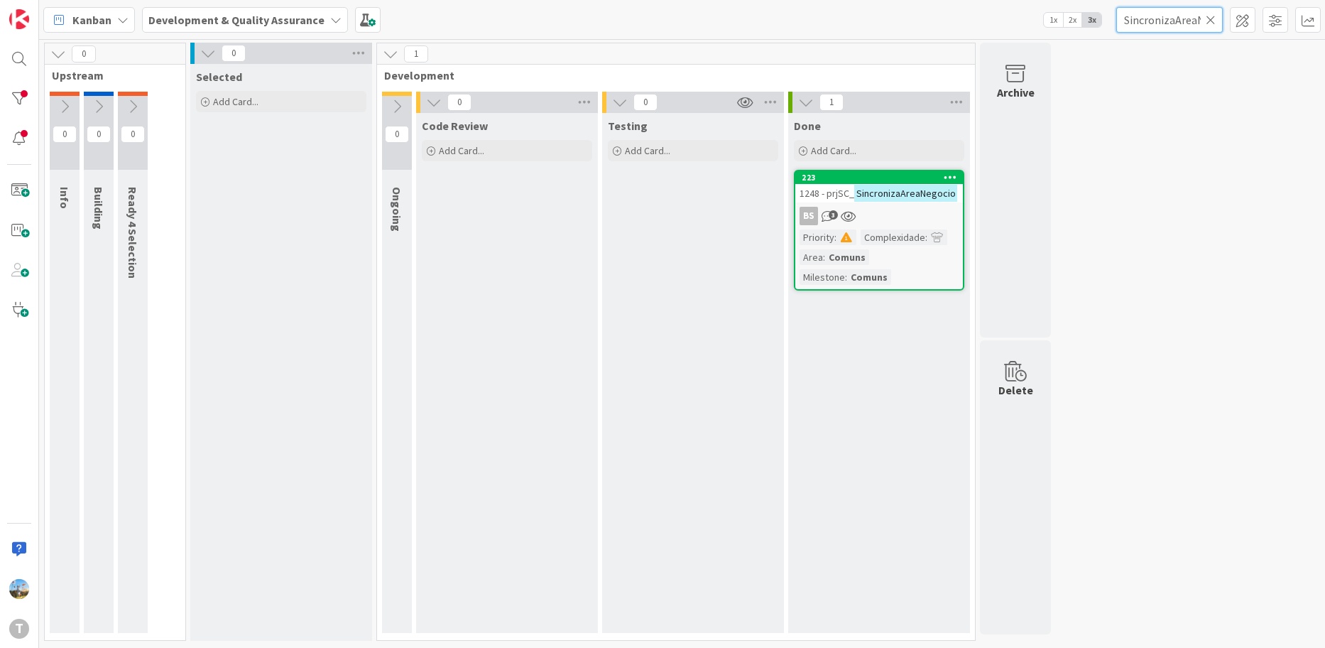
click at [1195, 18] on input "SincronizaAreaNegocio" at bounding box center [1169, 20] width 107 height 26
paste input "wsMCRRecebeRespostaSMS"
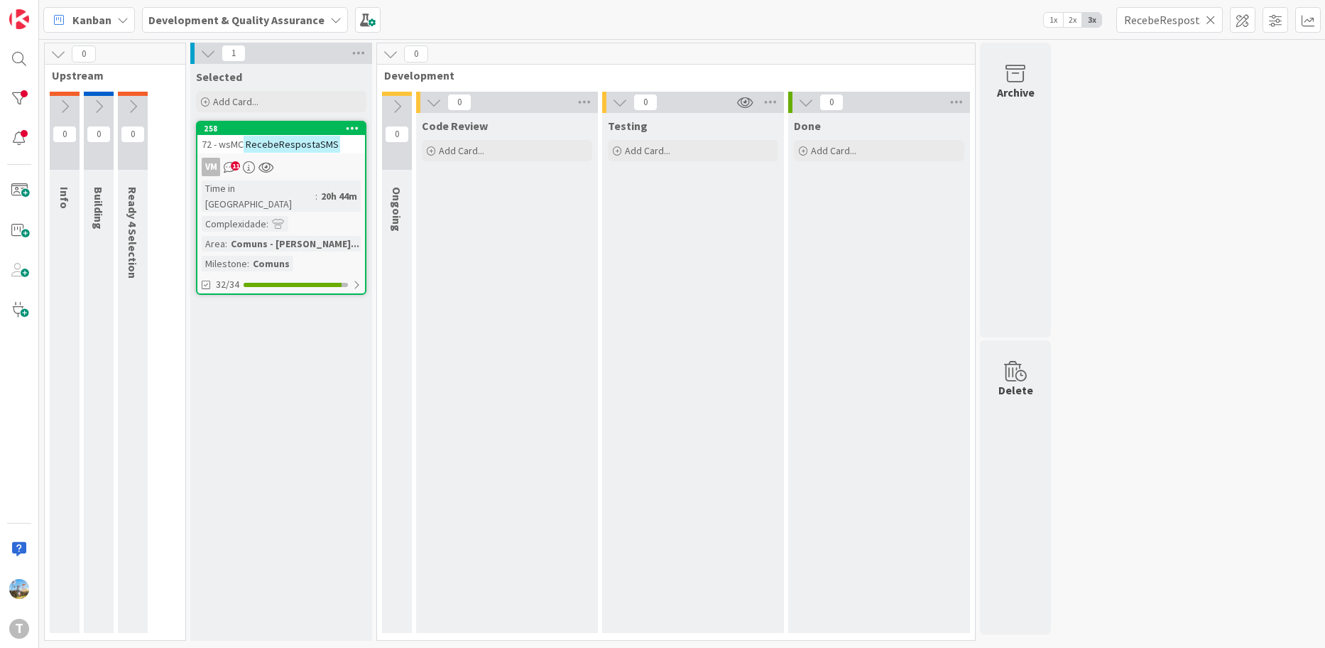
click at [331, 210] on div "Time in Column : 20h 44m Complexidade : Area : Comuns - Modulo Comunic... Miles…" at bounding box center [281, 225] width 159 height 91
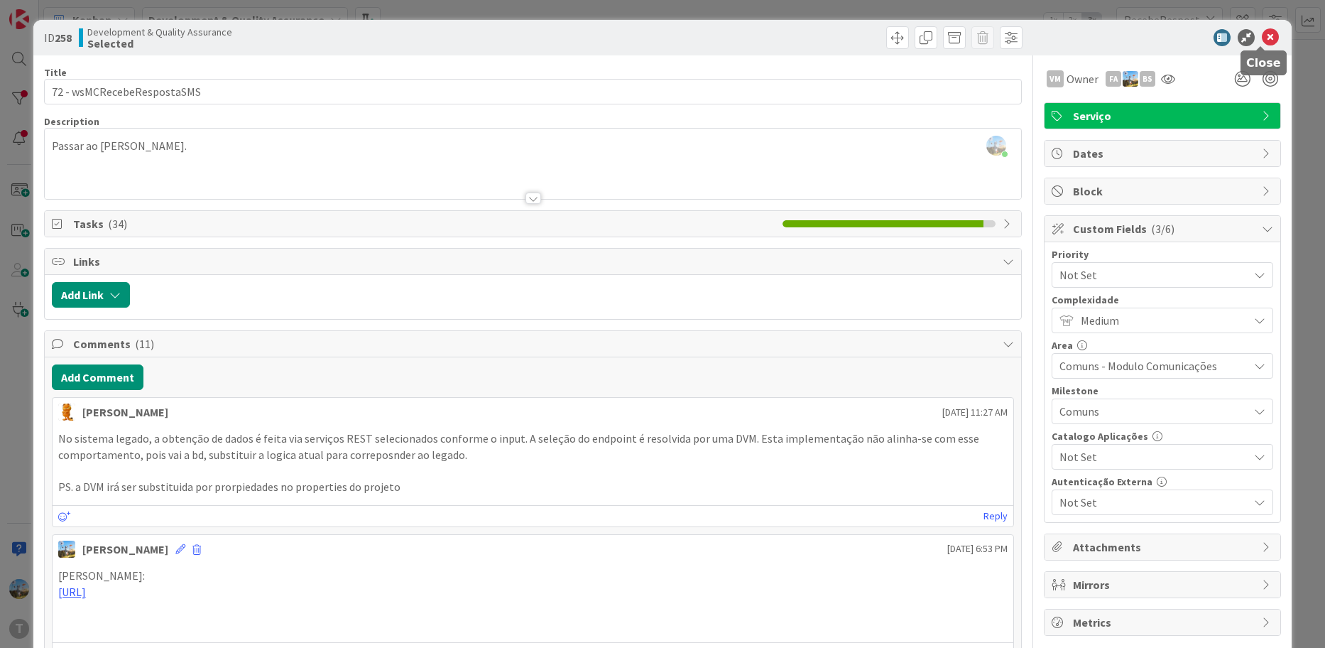
click at [1262, 40] on icon at bounding box center [1270, 37] width 17 height 17
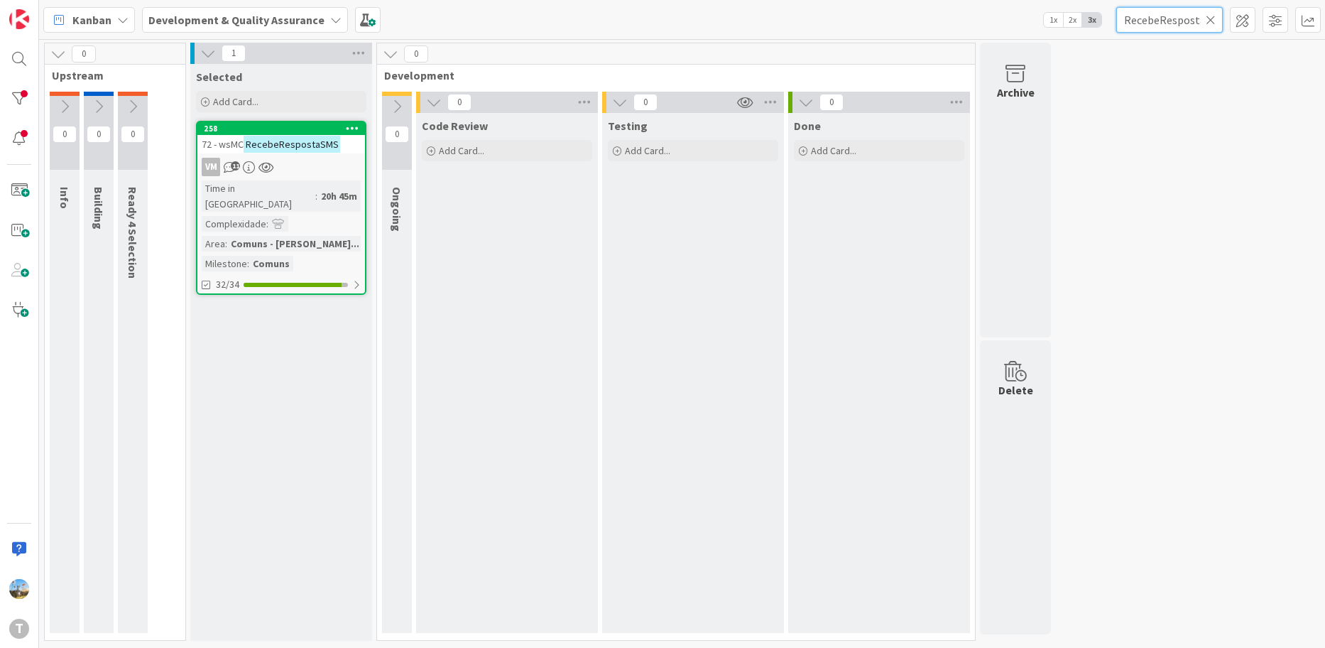
click at [1153, 26] on input "RecebeRespostaSMS" at bounding box center [1169, 20] width 107 height 26
paste input "wsMCRRecebeNotificacaoSMS"
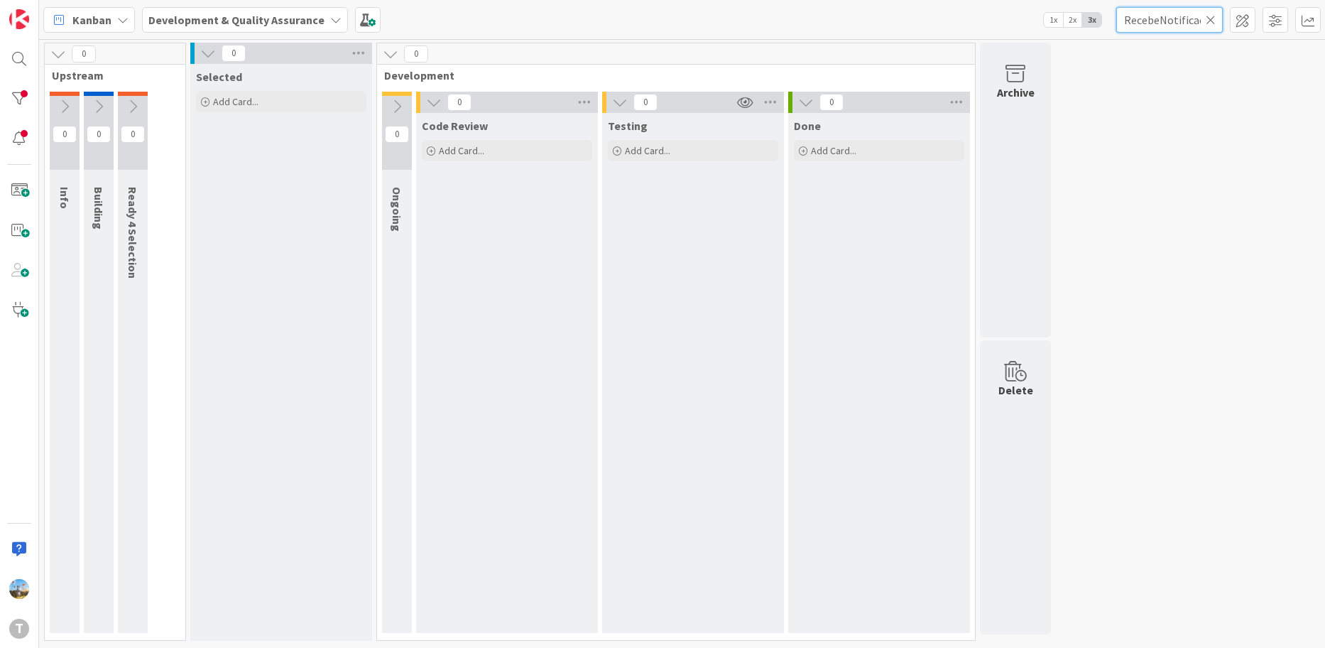
scroll to position [0, 32]
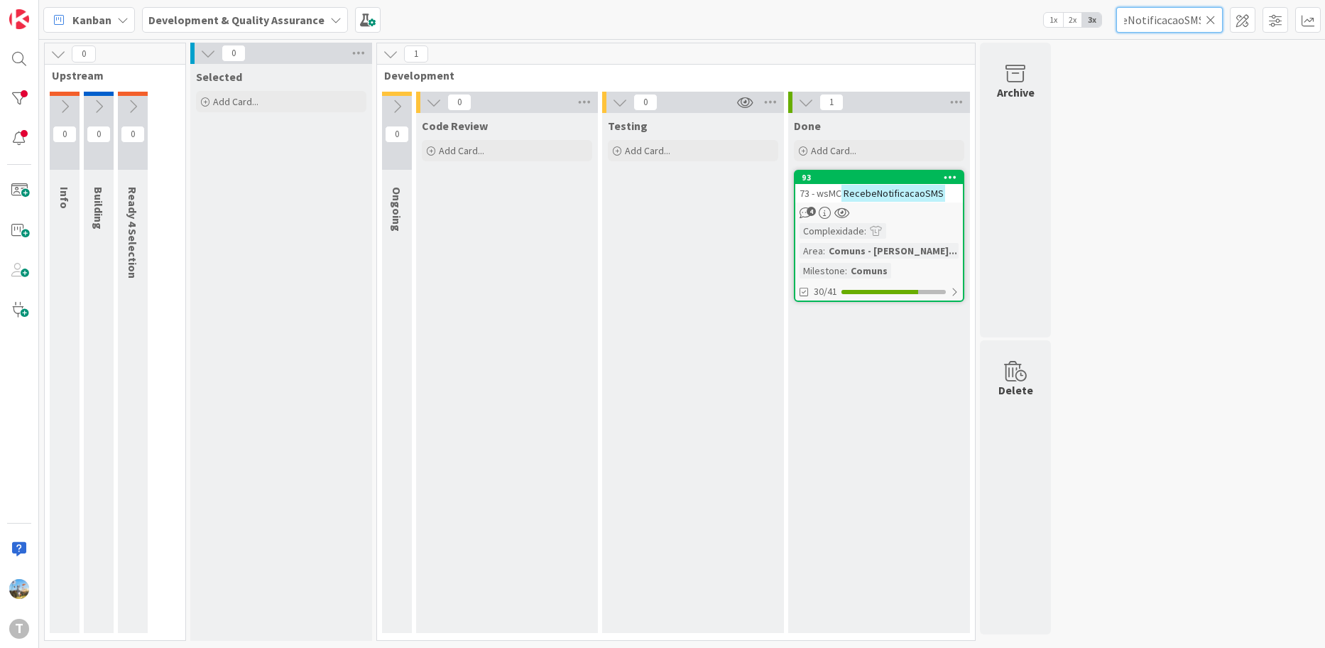
type input "RecebeNotificacaoSMS"
click at [884, 197] on mark "RecebeNotificacaoSMS" at bounding box center [894, 193] width 104 height 16
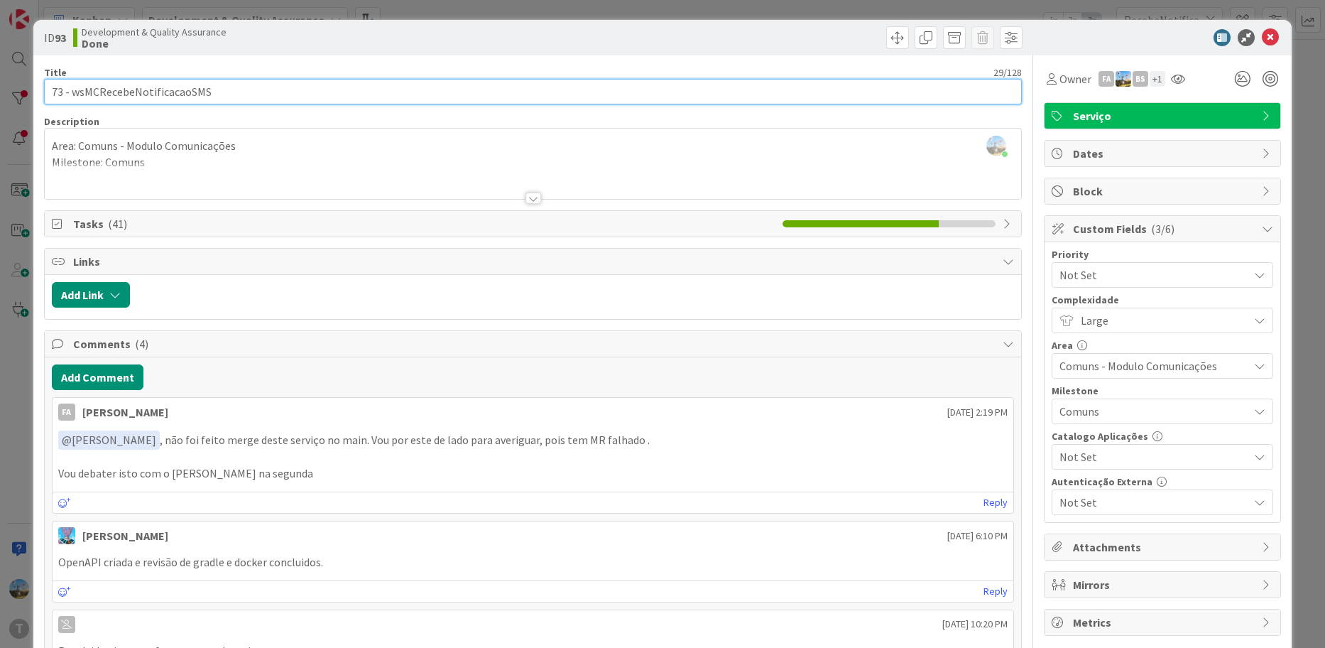
click at [186, 90] on input "73 - wsMCRecebeNotificacaoSMS" at bounding box center [533, 92] width 979 height 26
